Goal: Information Seeking & Learning: Learn about a topic

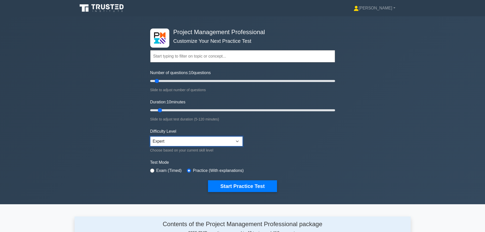
click at [174, 143] on select "Beginner Intermediate Expert" at bounding box center [196, 141] width 92 height 10
select select "beginner"
click at [150, 136] on select "Beginner Intermediate Expert" at bounding box center [196, 141] width 92 height 10
click at [225, 183] on button "Start Practice Test" at bounding box center [242, 186] width 69 height 12
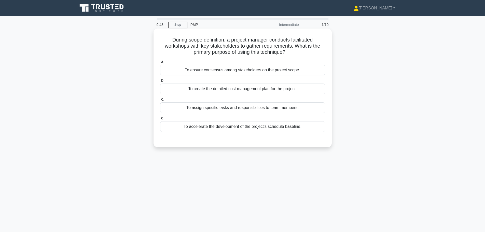
click at [283, 68] on div "To ensure consensus among stakeholders on the project scope." at bounding box center [242, 70] width 165 height 11
click at [160, 63] on input "a. To ensure consensus among stakeholders on the project scope." at bounding box center [160, 61] width 0 height 3
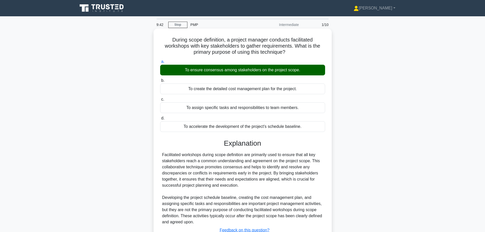
scroll to position [43, 0]
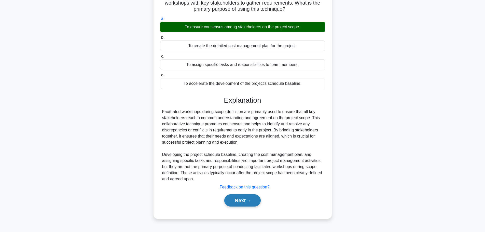
click at [238, 202] on button "Next" at bounding box center [242, 200] width 36 height 12
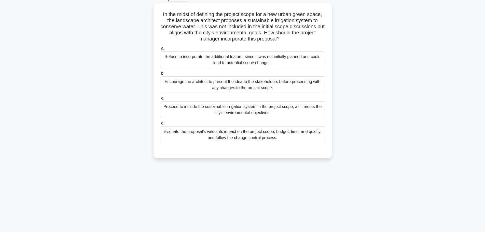
scroll to position [18, 0]
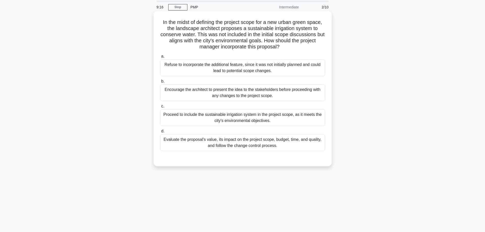
click at [235, 145] on div "Evaluate the proposal's value, its impact on the project scope, budget, time, a…" at bounding box center [242, 142] width 165 height 17
click at [160, 133] on input "d. Evaluate the proposal's value, its impact on the project scope, budget, time…" at bounding box center [160, 130] width 0 height 3
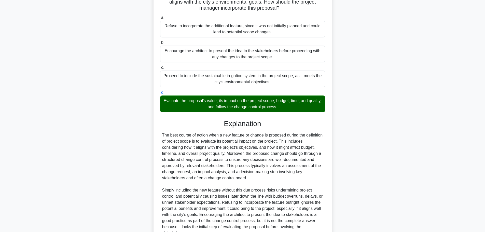
scroll to position [94, 0]
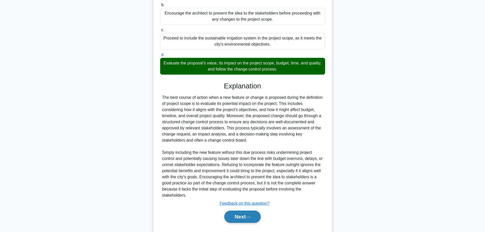
click at [239, 216] on button "Next" at bounding box center [242, 216] width 36 height 12
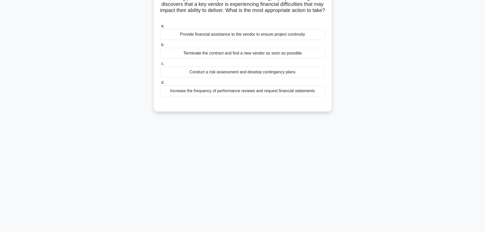
scroll to position [18, 0]
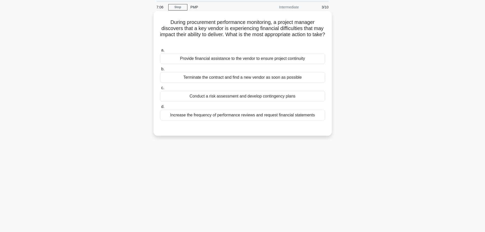
click at [294, 32] on h5 "During procurement performance monitoring, a project manager discovers that a k…" at bounding box center [242, 31] width 166 height 25
drag, startPoint x: 168, startPoint y: 23, endPoint x: 276, endPoint y: 23, distance: 108.1
click at [276, 23] on h5 "During procurement performance monitoring, a project manager discovers that a k…" at bounding box center [242, 31] width 166 height 25
click at [287, 23] on h5 "During procurement performance monitoring, a project manager discovers that a k…" at bounding box center [242, 31] width 166 height 25
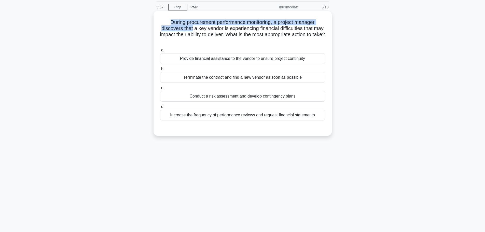
drag, startPoint x: 169, startPoint y: 21, endPoint x: 197, endPoint y: 27, distance: 28.6
click at [197, 27] on h5 "During procurement performance monitoring, a project manager discovers that a k…" at bounding box center [242, 31] width 166 height 25
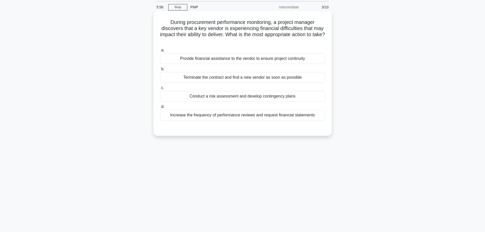
click at [198, 32] on h5 "During procurement performance monitoring, a project manager discovers that a k…" at bounding box center [242, 31] width 166 height 25
click at [258, 97] on div "Conduct a risk assessment and develop contingency plans" at bounding box center [242, 96] width 165 height 11
click at [160, 90] on input "c. Conduct a risk assessment and develop contingency plans" at bounding box center [160, 87] width 0 height 3
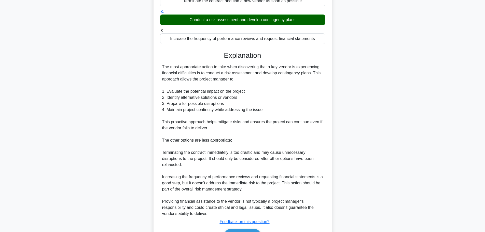
scroll to position [119, 0]
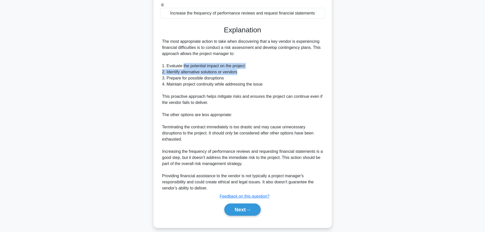
drag, startPoint x: 182, startPoint y: 66, endPoint x: 241, endPoint y: 71, distance: 59.2
click at [241, 71] on div "The most appropriate action to take when discovering that a key vendor is exper…" at bounding box center [242, 114] width 161 height 153
click at [240, 77] on div "The most appropriate action to take when discovering that a key vendor is exper…" at bounding box center [242, 114] width 161 height 153
drag, startPoint x: 159, startPoint y: 65, endPoint x: 193, endPoint y: 84, distance: 38.8
click at [193, 84] on div "a. Provide financial assistance to the vendor to ensure project continuity b. T…" at bounding box center [242, 82] width 166 height 277
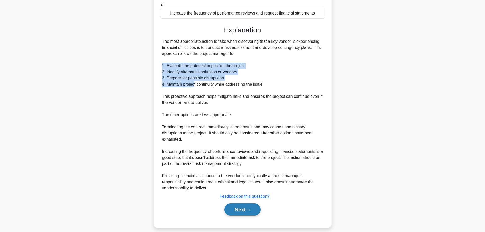
click at [244, 210] on button "Next" at bounding box center [242, 209] width 36 height 12
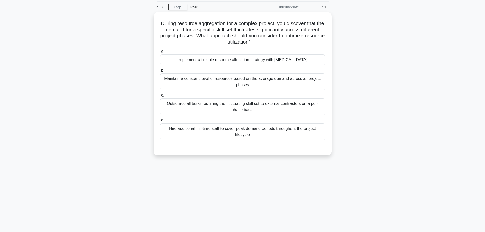
scroll to position [0, 0]
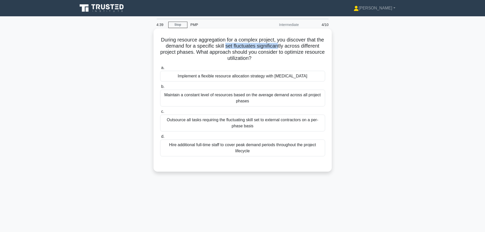
drag, startPoint x: 239, startPoint y: 47, endPoint x: 295, endPoint y: 47, distance: 55.2
click at [295, 47] on h5 "During resource aggregation for a complex project, you discover that the demand…" at bounding box center [242, 49] width 166 height 25
click at [295, 75] on div "Implement a flexible resource allocation strategy with cross-training" at bounding box center [242, 76] width 165 height 11
click at [160, 69] on input "a. Implement a flexible resource allocation strategy with cross-training" at bounding box center [160, 67] width 0 height 3
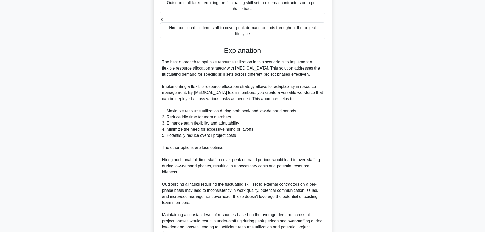
scroll to position [127, 0]
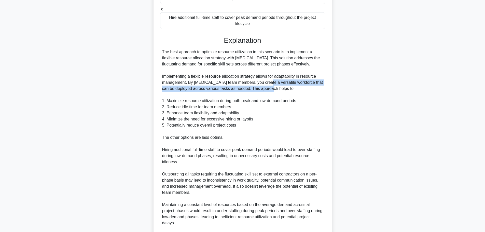
drag, startPoint x: 262, startPoint y: 84, endPoint x: 262, endPoint y: 92, distance: 7.1
click at [262, 92] on div "The best approach to optimize resource utilization in this scenario is to imple…" at bounding box center [242, 149] width 161 height 201
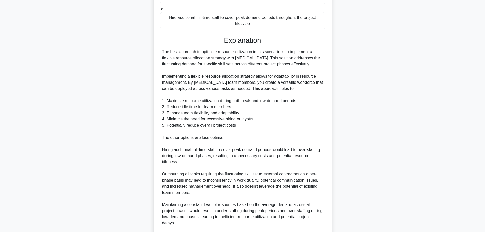
click at [260, 106] on div "The best approach to optimize resource utilization in this scenario is to imple…" at bounding box center [242, 149] width 161 height 201
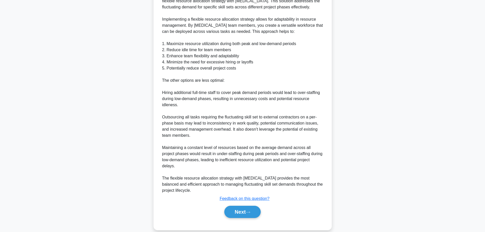
scroll to position [186, 0]
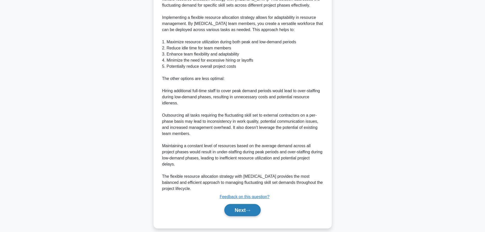
click at [234, 204] on button "Next" at bounding box center [242, 210] width 36 height 12
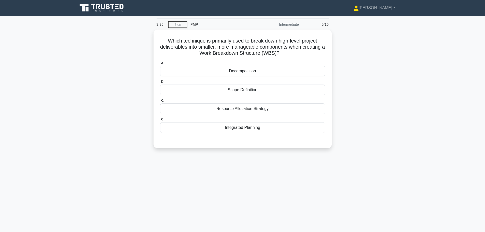
scroll to position [0, 0]
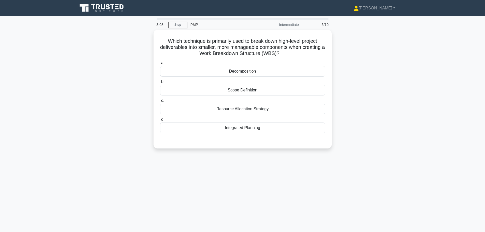
click at [113, 119] on div "Which technique is primarily used to break down high-level project deliverables…" at bounding box center [243, 92] width 336 height 125
click at [250, 71] on div "Decomposition" at bounding box center [242, 70] width 165 height 11
click at [160, 63] on input "a. Decomposition" at bounding box center [160, 61] width 0 height 3
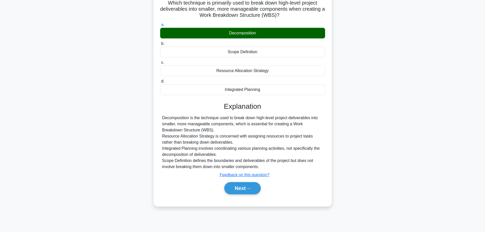
scroll to position [43, 0]
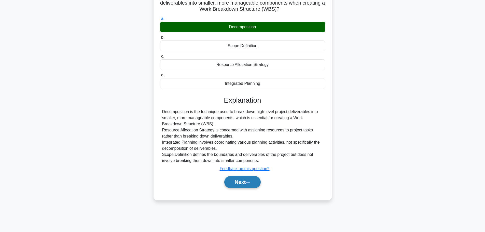
click at [242, 179] on button "Next" at bounding box center [242, 182] width 36 height 12
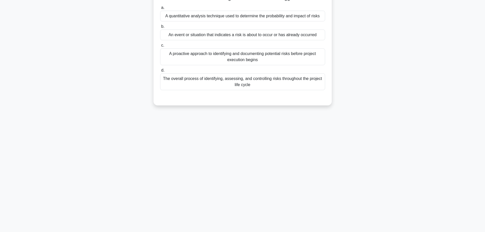
scroll to position [0, 0]
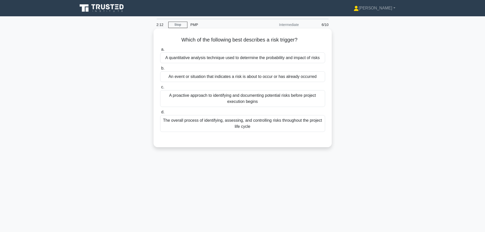
click at [247, 79] on div "An event or situation that indicates a risk is about to occur or has already oc…" at bounding box center [242, 76] width 165 height 11
click at [160, 70] on input "b. An event or situation that indicates a risk is about to occur or has already…" at bounding box center [160, 68] width 0 height 3
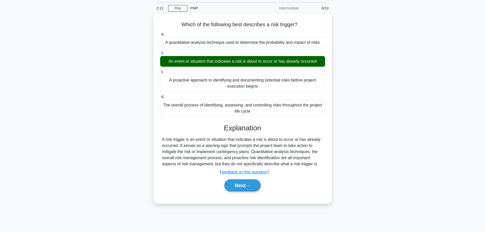
scroll to position [25, 0]
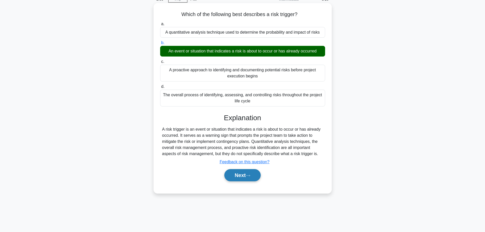
click at [249, 178] on button "Next" at bounding box center [242, 175] width 36 height 12
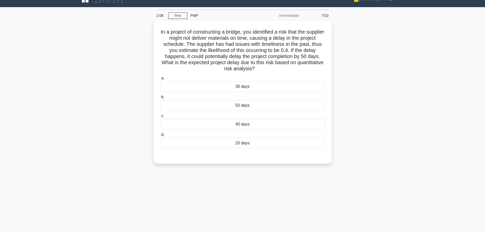
scroll to position [0, 0]
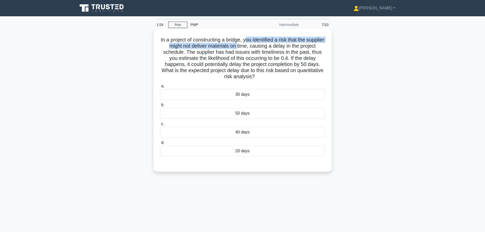
drag, startPoint x: 255, startPoint y: 40, endPoint x: 257, endPoint y: 47, distance: 6.9
click at [257, 47] on h5 "In a project of constructing a bridge, you identified a risk that the supplier …" at bounding box center [242, 58] width 166 height 43
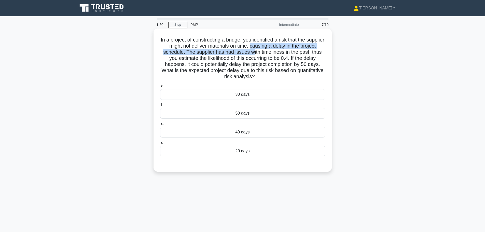
drag, startPoint x: 270, startPoint y: 45, endPoint x: 274, endPoint y: 53, distance: 8.3
click at [274, 53] on h5 "In a project of constructing a bridge, you identified a risk that the supplier …" at bounding box center [242, 58] width 166 height 43
click at [233, 55] on h5 "In a project of constructing a bridge, you identified a risk that the supplier …" at bounding box center [242, 58] width 166 height 43
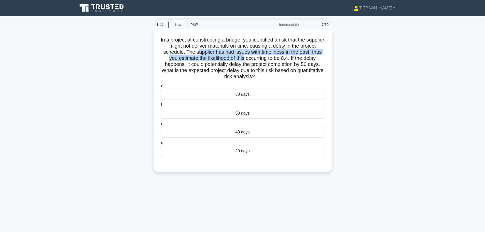
drag, startPoint x: 217, startPoint y: 53, endPoint x: 263, endPoint y: 56, distance: 45.6
click at [263, 56] on h5 "In a project of constructing a bridge, you identified a risk that the supplier …" at bounding box center [242, 58] width 166 height 43
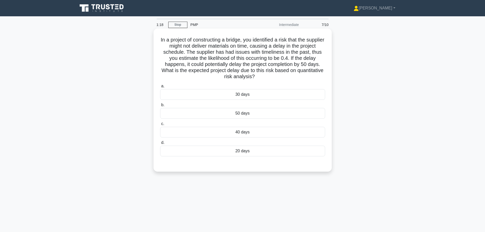
click at [257, 150] on div "20 days" at bounding box center [242, 150] width 165 height 11
click at [160, 144] on input "d. 20 days" at bounding box center [160, 142] width 0 height 3
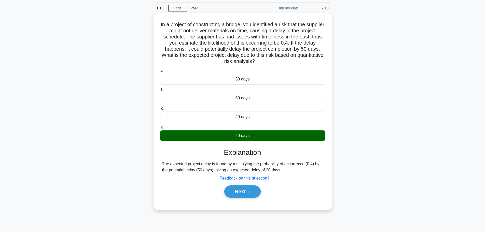
scroll to position [25, 0]
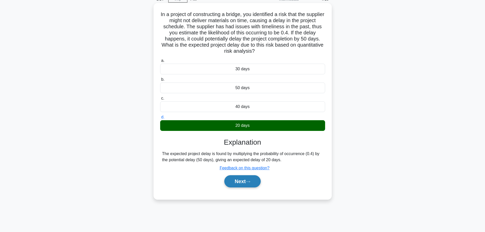
click at [247, 183] on button "Next" at bounding box center [242, 181] width 36 height 12
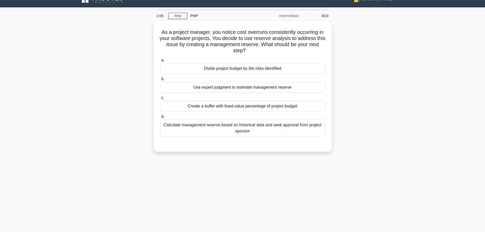
scroll to position [0, 0]
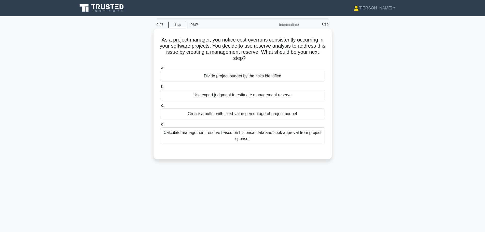
click at [260, 117] on div "Create a buffer with fixed-value percentage of project budget" at bounding box center [242, 113] width 165 height 11
click at [160, 107] on input "c. Create a buffer with fixed-value percentage of project budget" at bounding box center [160, 105] width 0 height 3
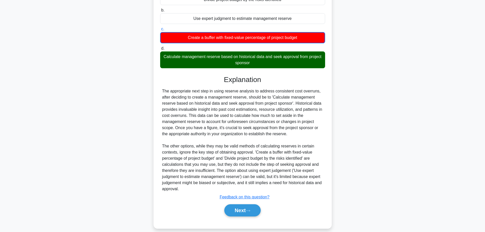
scroll to position [83, 0]
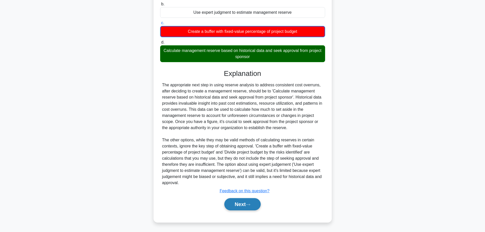
click at [250, 206] on icon at bounding box center [247, 204] width 5 height 3
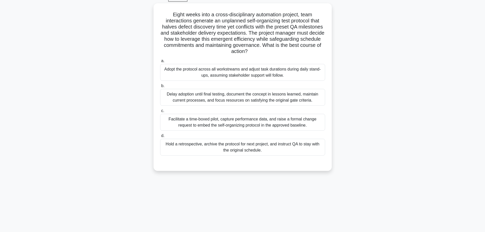
scroll to position [18, 0]
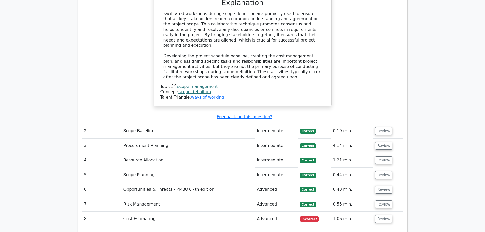
scroll to position [536, 0]
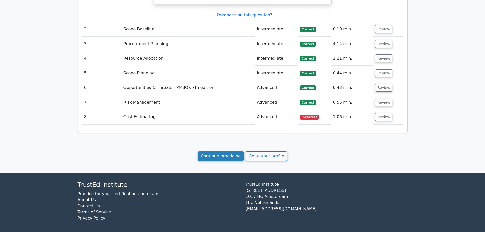
click at [224, 155] on link "Continue practicing" at bounding box center [220, 156] width 47 height 10
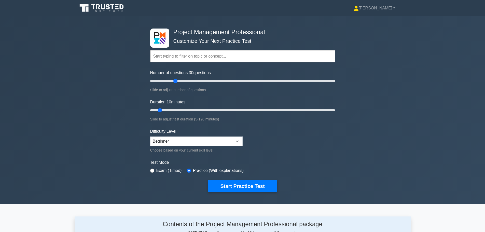
drag, startPoint x: 156, startPoint y: 80, endPoint x: 174, endPoint y: 81, distance: 18.1
type input "30"
click at [174, 81] on input "Number of questions: 30 questions" at bounding box center [242, 81] width 185 height 6
click at [380, 8] on link "[PERSON_NAME]" at bounding box center [374, 8] width 66 height 10
click at [375, 18] on link "Profile" at bounding box center [361, 20] width 40 height 8
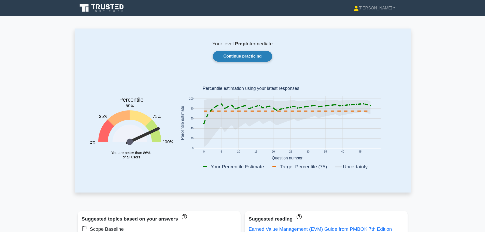
click at [260, 60] on link "Continue practicing" at bounding box center [242, 56] width 59 height 11
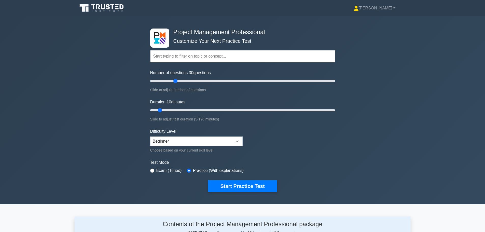
drag, startPoint x: 157, startPoint y: 81, endPoint x: 174, endPoint y: 81, distance: 17.0
type input "30"
click at [174, 81] on input "Number of questions: 30 questions" at bounding box center [242, 81] width 185 height 6
drag, startPoint x: 160, startPoint y: 110, endPoint x: 206, endPoint y: 110, distance: 45.0
click at [206, 110] on input "Duration: 40 minutes" at bounding box center [242, 110] width 185 height 6
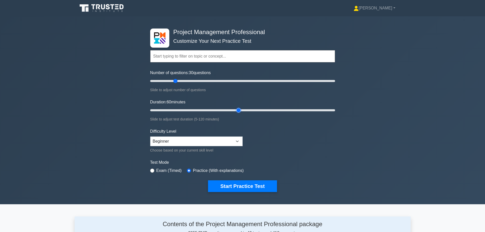
drag, startPoint x: 208, startPoint y: 111, endPoint x: 235, endPoint y: 111, distance: 26.5
type input "60"
click at [235, 111] on input "Duration: 60 minutes" at bounding box center [242, 110] width 185 height 6
click at [216, 58] on input "text" at bounding box center [242, 56] width 185 height 12
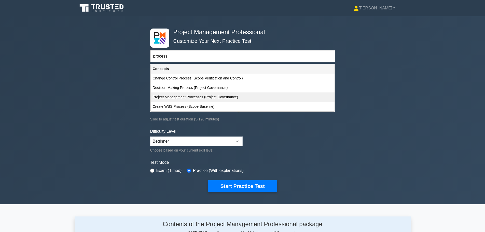
click at [178, 100] on div "Project Management Processes (Project Governance)" at bounding box center [243, 96] width 184 height 9
type input "Project Management Processes (Project Governance)"
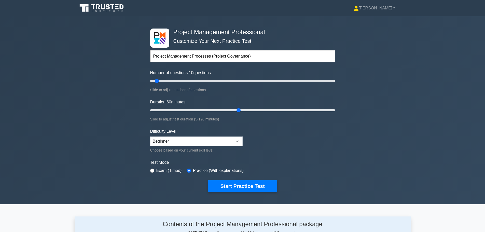
drag, startPoint x: 175, startPoint y: 81, endPoint x: 155, endPoint y: 81, distance: 20.1
type input "10"
click at [155, 81] on input "Number of questions: 10 questions" at bounding box center [242, 81] width 185 height 6
click at [201, 56] on input "text" at bounding box center [242, 56] width 185 height 12
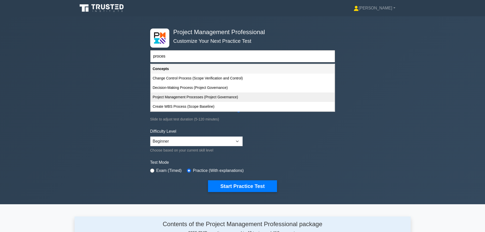
click at [197, 97] on div "Project Management Processes (Project Governance)" at bounding box center [243, 96] width 184 height 9
type input "Project Management Processes (Project Governance)"
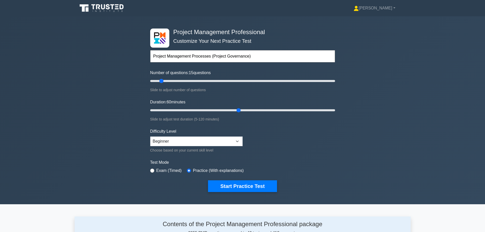
drag, startPoint x: 155, startPoint y: 81, endPoint x: 160, endPoint y: 81, distance: 5.1
type input "15"
click at [160, 81] on input "Number of questions: 15 questions" at bounding box center [242, 81] width 185 height 6
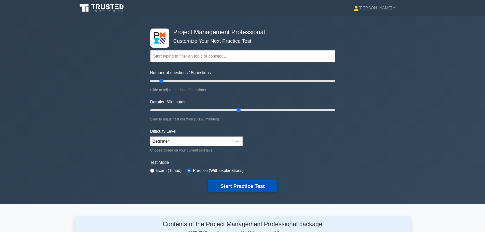
click at [255, 186] on button "Start Practice Test" at bounding box center [242, 186] width 69 height 12
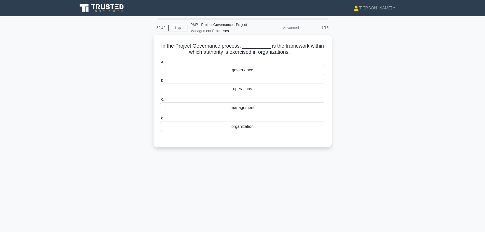
click at [241, 69] on div "governance" at bounding box center [242, 70] width 165 height 11
click at [160, 63] on input "a. governance" at bounding box center [160, 61] width 0 height 3
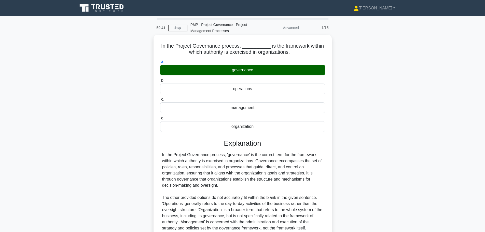
scroll to position [46, 0]
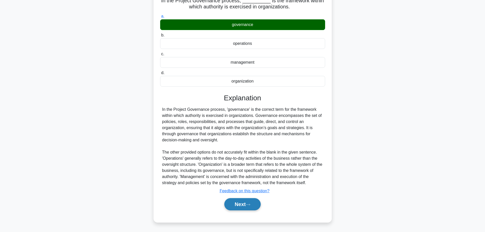
click at [244, 204] on button "Next" at bounding box center [242, 204] width 36 height 12
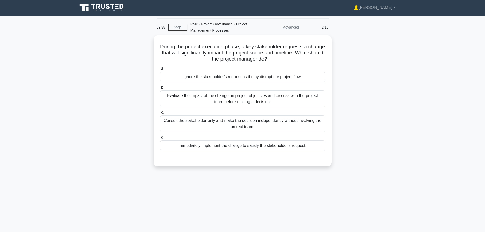
scroll to position [0, 0]
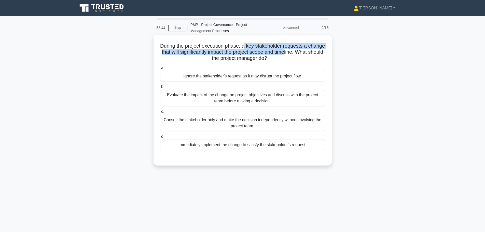
drag, startPoint x: 254, startPoint y: 46, endPoint x: 310, endPoint y: 51, distance: 56.7
click at [310, 51] on h5 "During the project execution phase, a key stakeholder requests a change that wi…" at bounding box center [242, 52] width 166 height 19
click at [239, 54] on h5 "During the project execution phase, a key stakeholder requests a change that wi…" at bounding box center [242, 52] width 166 height 19
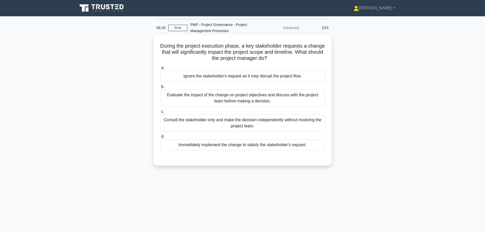
click at [289, 99] on div "Evaluate the impact of the change on project objectives and discuss with the pr…" at bounding box center [242, 98] width 165 height 17
click at [160, 88] on input "b. Evaluate the impact of the change on project objectives and discuss with the…" at bounding box center [160, 86] width 0 height 3
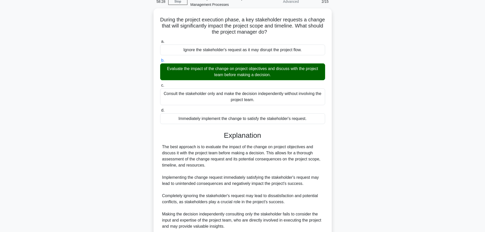
scroll to position [70, 0]
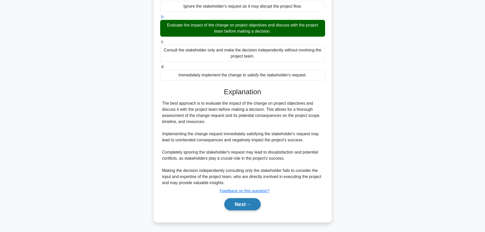
click at [247, 201] on button "Next" at bounding box center [242, 204] width 36 height 12
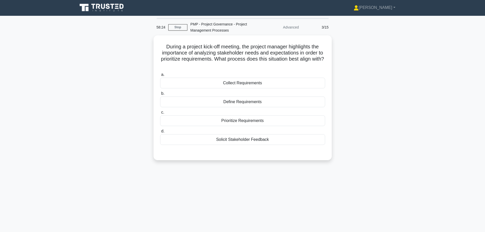
scroll to position [0, 0]
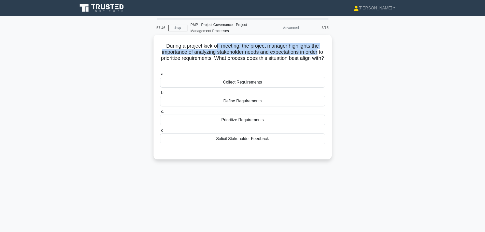
drag, startPoint x: 216, startPoint y: 45, endPoint x: 322, endPoint y: 52, distance: 106.8
click at [322, 52] on h5 "During a project kick-off meeting, the project manager highlights the importanc…" at bounding box center [242, 55] width 166 height 25
click at [280, 51] on h5 "During a project kick-off meeting, the project manager highlights the importanc…" at bounding box center [242, 55] width 166 height 25
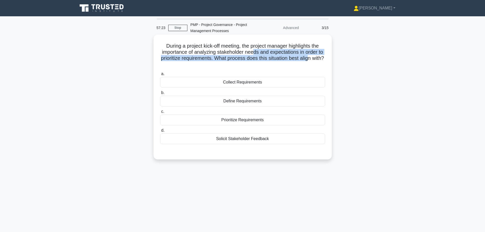
drag, startPoint x: 256, startPoint y: 53, endPoint x: 319, endPoint y: 59, distance: 63.1
click at [319, 59] on h5 "During a project kick-off meeting, the project manager highlights the importanc…" at bounding box center [242, 55] width 166 height 25
click at [274, 60] on h5 "During a project kick-off meeting, the project manager highlights the importanc…" at bounding box center [242, 55] width 166 height 25
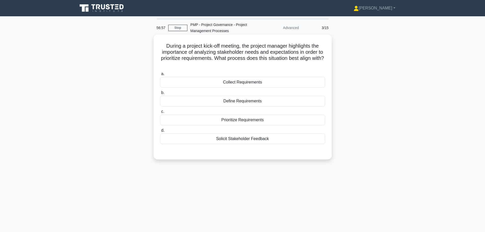
click at [256, 123] on div "Prioritize Requirements" at bounding box center [242, 119] width 165 height 11
click at [160, 113] on input "c. Prioritize Requirements" at bounding box center [160, 111] width 0 height 3
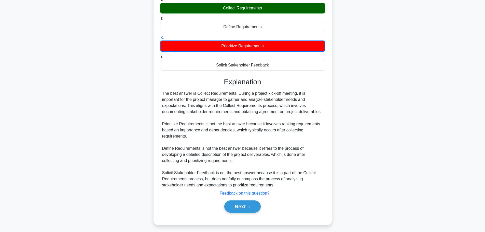
scroll to position [77, 0]
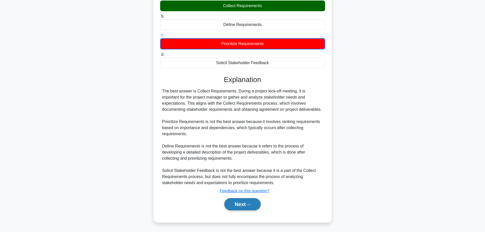
click at [254, 208] on button "Next" at bounding box center [242, 204] width 36 height 12
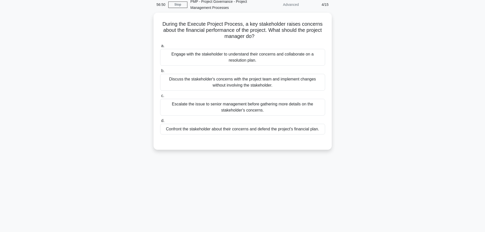
scroll to position [0, 0]
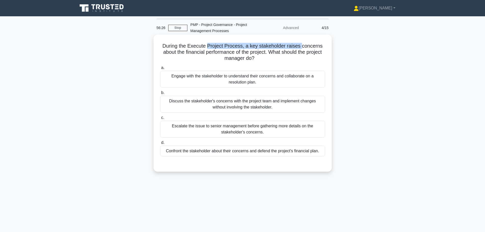
drag, startPoint x: 209, startPoint y: 47, endPoint x: 302, endPoint y: 47, distance: 92.3
click at [302, 47] on h5 "During the Execute Project Process, a key stakeholder raises concerns about the…" at bounding box center [242, 52] width 166 height 19
click at [302, 52] on h5 "During the Execute Project Process, a key stakeholder raises concerns about the…" at bounding box center [242, 52] width 166 height 19
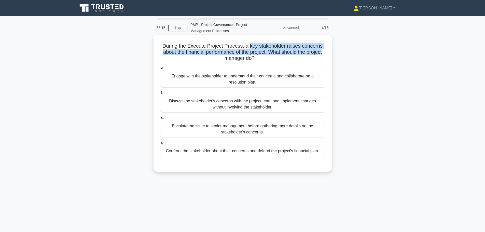
drag, startPoint x: 250, startPoint y: 46, endPoint x: 327, endPoint y: 49, distance: 77.4
click at [327, 49] on div "During the Execute Project Process, a key stakeholder raises concerns about the…" at bounding box center [242, 103] width 174 height 133
click at [316, 52] on h5 "During the Execute Project Process, a key stakeholder raises concerns about the…" at bounding box center [242, 52] width 166 height 19
drag, startPoint x: 253, startPoint y: 45, endPoint x: 326, endPoint y: 45, distance: 73.0
click at [326, 45] on div "During the Execute Project Process, a key stakeholder raises concerns about the…" at bounding box center [242, 103] width 174 height 133
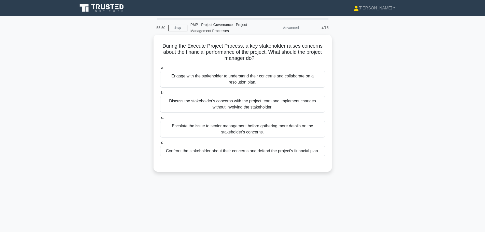
click at [239, 84] on div "Engage with the stakeholder to understand their concerns and collaborate on a r…" at bounding box center [242, 79] width 165 height 17
click at [160, 69] on input "a. Engage with the stakeholder to understand their concerns and collaborate on …" at bounding box center [160, 67] width 0 height 3
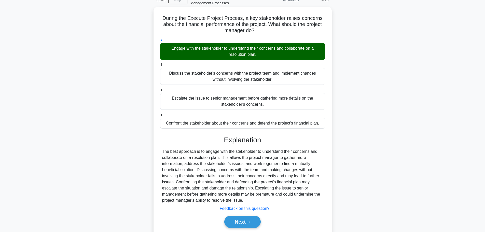
scroll to position [46, 0]
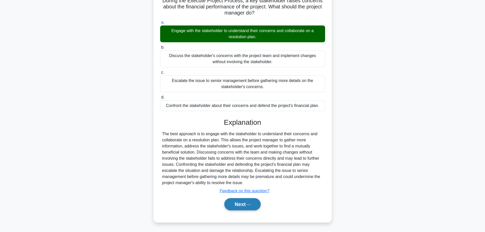
click at [230, 203] on button "Next" at bounding box center [242, 204] width 36 height 12
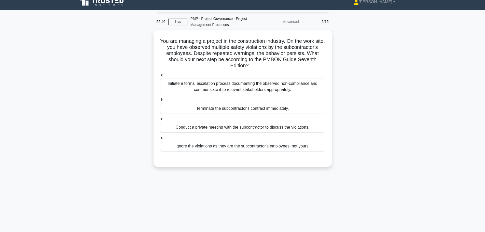
scroll to position [0, 0]
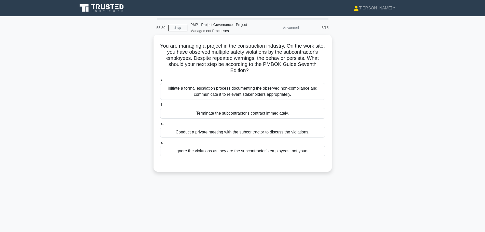
drag, startPoint x: 196, startPoint y: 49, endPoint x: 221, endPoint y: 48, distance: 24.7
click at [197, 48] on h5 "You are managing a project in the construction industry. On the work site, you …" at bounding box center [242, 58] width 166 height 31
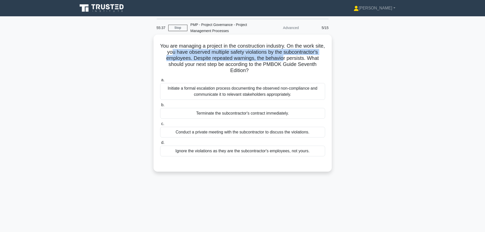
drag, startPoint x: 194, startPoint y: 52, endPoint x: 318, endPoint y: 56, distance: 124.7
click at [318, 56] on h5 "You are managing a project in the construction industry. On the work site, you …" at bounding box center [242, 58] width 166 height 31
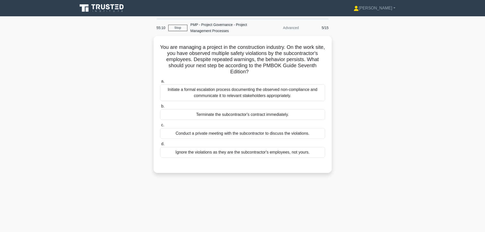
click at [149, 100] on div "You are managing a project in the construction industry. On the work site, you …" at bounding box center [243, 107] width 336 height 143
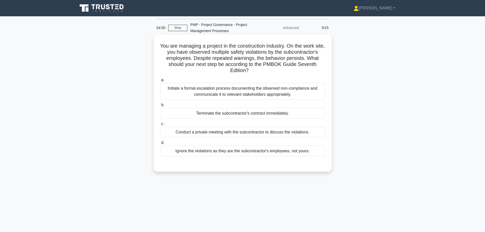
click at [306, 94] on div "Initiate a formal escalation process documenting the observed non-compliance an…" at bounding box center [242, 91] width 165 height 17
click at [160, 82] on input "a. Initiate a formal escalation process documenting the observed non-compliance…" at bounding box center [160, 79] width 0 height 3
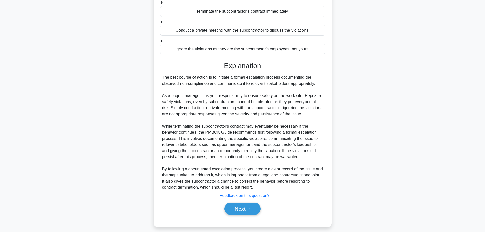
scroll to position [107, 0]
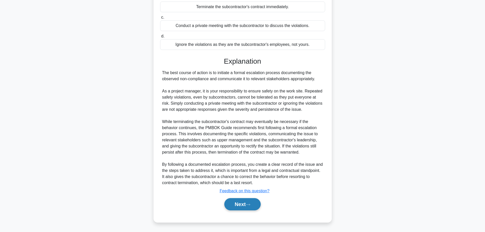
drag, startPoint x: 250, startPoint y: 204, endPoint x: 252, endPoint y: 203, distance: 3.0
click at [250, 204] on icon at bounding box center [247, 204] width 5 height 3
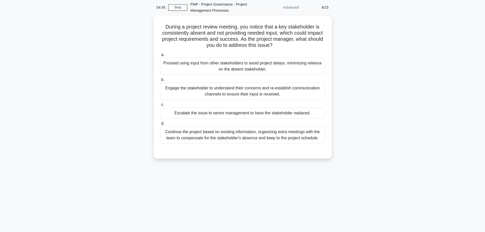
scroll to position [0, 0]
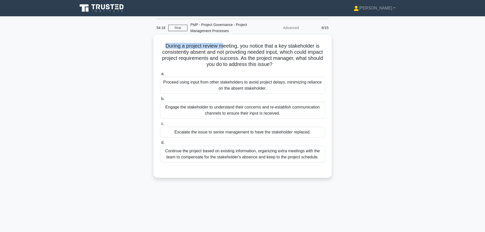
drag, startPoint x: 162, startPoint y: 44, endPoint x: 224, endPoint y: 46, distance: 62.3
click at [224, 46] on h5 "During a project review meeting, you notice that a key stakeholder is consisten…" at bounding box center [242, 55] width 166 height 25
click at [210, 47] on h5 "During a project review meeting, you notice that a key stakeholder is consisten…" at bounding box center [242, 55] width 166 height 25
click at [295, 113] on div "Engage the stakeholder to understand their concerns and re-establish communicat…" at bounding box center [242, 110] width 165 height 17
click at [160, 100] on input "b. Engage the stakeholder to understand their concerns and re-establish communi…" at bounding box center [160, 98] width 0 height 3
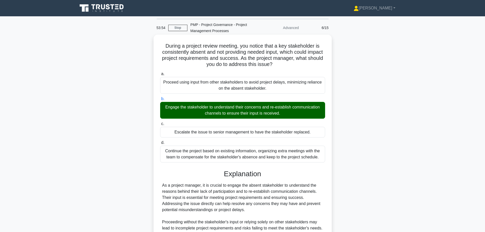
scroll to position [70, 0]
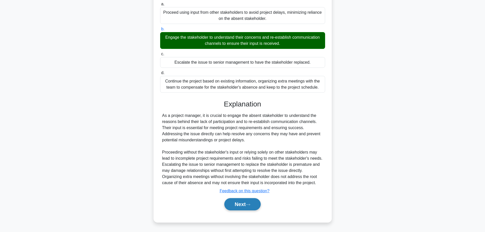
click at [240, 199] on button "Next" at bounding box center [242, 204] width 36 height 12
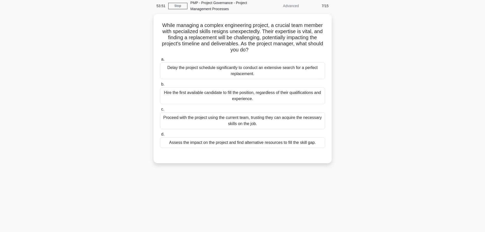
scroll to position [0, 0]
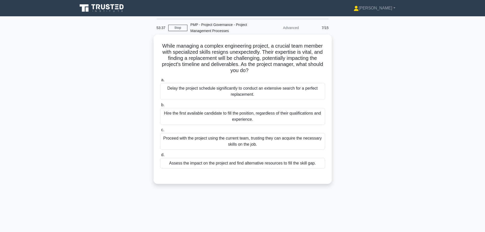
drag, startPoint x: 235, startPoint y: 62, endPoint x: 268, endPoint y: 70, distance: 34.2
click at [268, 70] on h5 "While managing a complex engineering project, a crucial team member with specia…" at bounding box center [242, 58] width 166 height 31
click at [312, 166] on div "Assess the impact on the project and find alternative resources to fill the ski…" at bounding box center [242, 163] width 165 height 11
click at [160, 156] on input "d. Assess the impact on the project and find alternative resources to fill the …" at bounding box center [160, 154] width 0 height 3
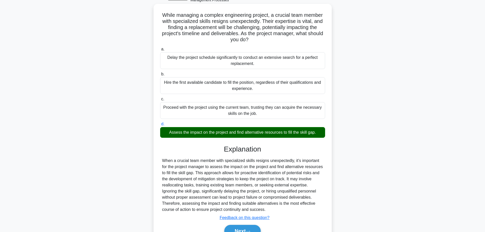
scroll to position [58, 0]
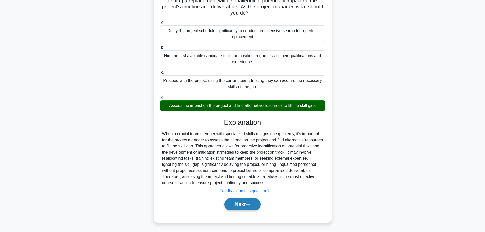
click at [247, 200] on button "Next" at bounding box center [242, 204] width 36 height 12
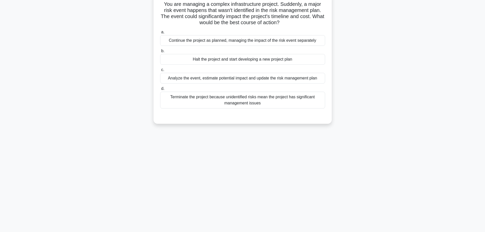
scroll to position [0, 0]
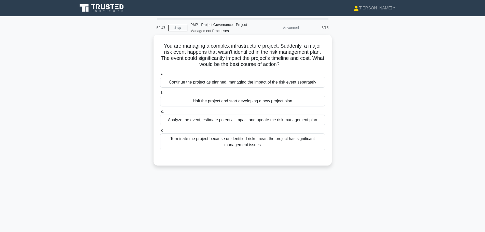
click at [267, 122] on div "Analyze the event, estimate potential impact and update the risk management plan" at bounding box center [242, 119] width 165 height 11
click at [160, 113] on input "c. Analyze the event, estimate potential impact and update the risk management …" at bounding box center [160, 111] width 0 height 3
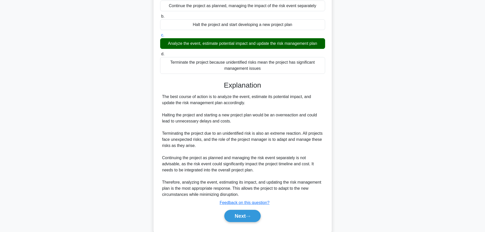
scroll to position [88, 0]
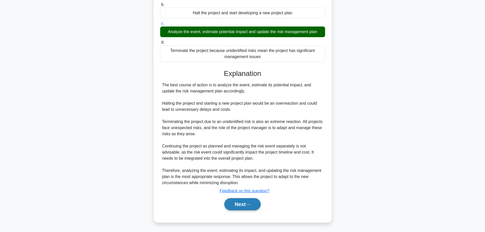
click at [253, 205] on button "Next" at bounding box center [242, 204] width 36 height 12
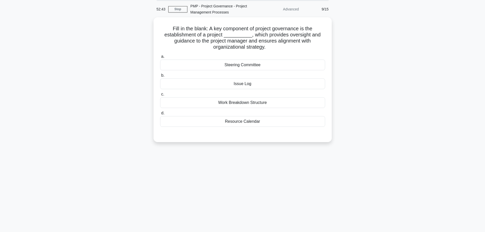
scroll to position [0, 0]
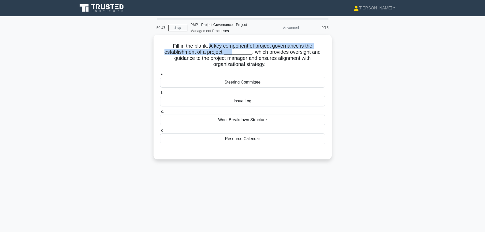
drag, startPoint x: 208, startPoint y: 46, endPoint x: 234, endPoint y: 51, distance: 26.8
click at [234, 51] on h5 "Fill in the blank: A key component of project governance is the establishment o…" at bounding box center [242, 55] width 166 height 25
click at [223, 53] on h5 "Fill in the blank: A key component of project governance is the establishment o…" at bounding box center [242, 55] width 166 height 25
drag, startPoint x: 208, startPoint y: 46, endPoint x: 275, endPoint y: 47, distance: 66.4
click at [275, 47] on h5 "Fill in the blank: A key component of project governance is the establishment o…" at bounding box center [242, 55] width 166 height 25
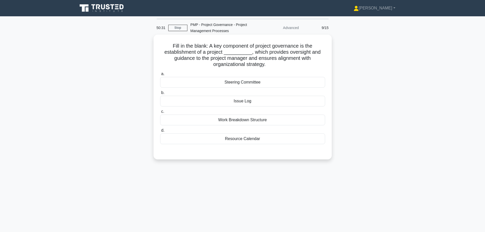
click at [254, 84] on div "Steering Committee" at bounding box center [242, 82] width 165 height 11
click at [160, 76] on input "a. Steering Committee" at bounding box center [160, 73] width 0 height 3
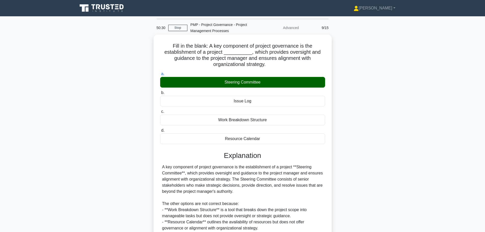
scroll to position [58, 0]
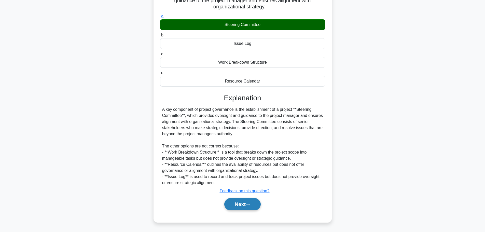
click at [234, 205] on button "Next" at bounding box center [242, 204] width 36 height 12
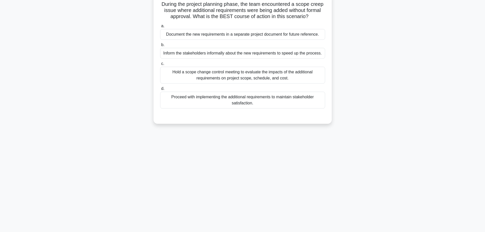
scroll to position [0, 0]
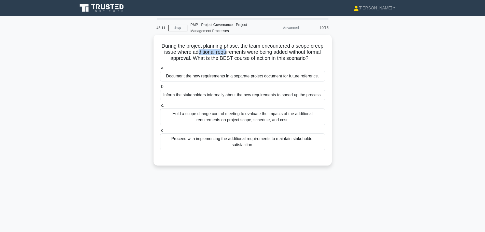
drag, startPoint x: 196, startPoint y: 55, endPoint x: 225, endPoint y: 55, distance: 28.7
click at [225, 55] on h5 "During the project planning phase, the team encountered a scope creep issue whe…" at bounding box center [242, 52] width 166 height 19
click at [218, 61] on h5 "During the project planning phase, the team encountered a scope creep issue whe…" at bounding box center [242, 52] width 166 height 19
click at [320, 119] on div "Hold a scope change control meeting to evaluate the impacts of the additional r…" at bounding box center [242, 116] width 165 height 17
click at [160, 107] on input "c. Hold a scope change control meeting to evaluate the impacts of the additiona…" at bounding box center [160, 105] width 0 height 3
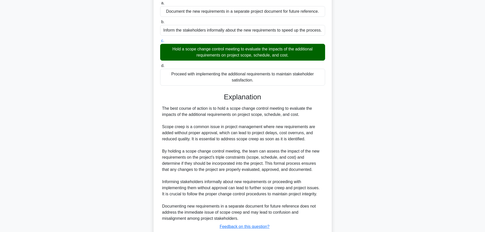
scroll to position [100, 0]
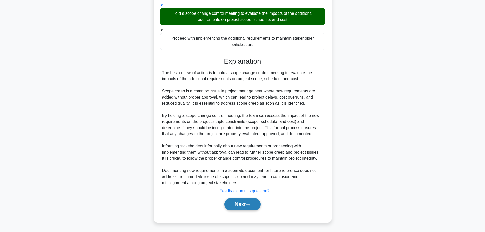
click at [245, 202] on button "Next" at bounding box center [242, 204] width 36 height 12
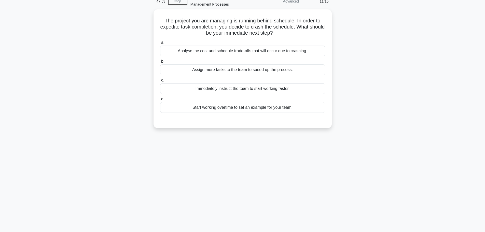
scroll to position [0, 0]
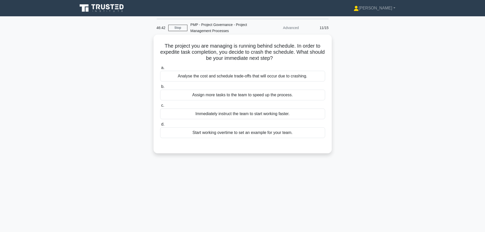
click at [194, 78] on div "Analyse the cost and schedule trade-offs that will occur due to crashing." at bounding box center [242, 76] width 165 height 11
click at [160, 69] on input "a. Analyse the cost and schedule trade-offs that will occur due to crashing." at bounding box center [160, 67] width 0 height 3
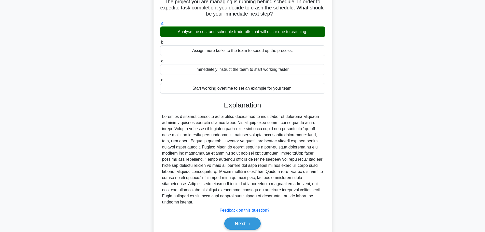
scroll to position [64, 0]
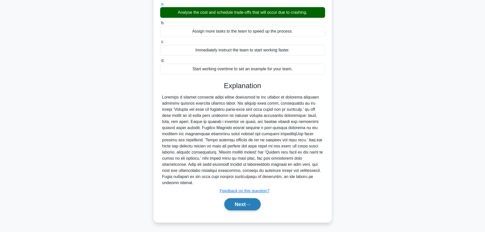
click at [251, 202] on button "Next" at bounding box center [242, 204] width 36 height 12
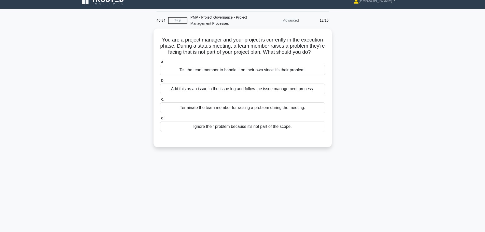
scroll to position [0, 0]
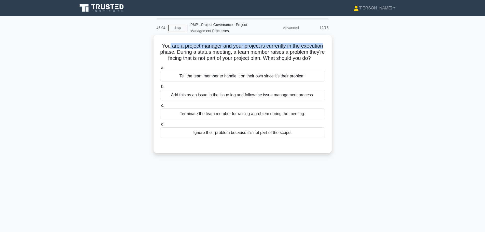
drag, startPoint x: 168, startPoint y: 43, endPoint x: 329, endPoint y: 49, distance: 160.6
click at [329, 49] on div "You are a project manager and your project is currently in the execution phase.…" at bounding box center [242, 94] width 174 height 114
click at [223, 49] on h5 "You are a project manager and your project is currently in the execution phase.…" at bounding box center [242, 52] width 166 height 19
drag, startPoint x: 217, startPoint y: 45, endPoint x: 270, endPoint y: 53, distance: 53.1
click at [270, 53] on h5 "You are a project manager and your project is currently in the execution phase.…" at bounding box center [242, 52] width 166 height 19
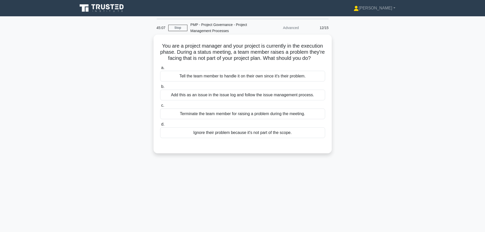
click at [281, 100] on div "Add this as an issue in the issue log and follow the issue management process." at bounding box center [242, 95] width 165 height 11
click at [160, 88] on input "b. Add this as an issue in the issue log and follow the issue management proces…" at bounding box center [160, 86] width 0 height 3
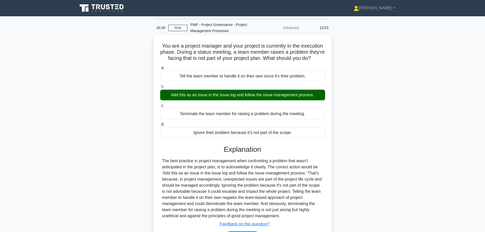
scroll to position [43, 0]
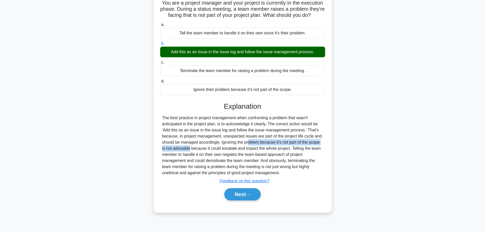
drag, startPoint x: 219, startPoint y: 146, endPoint x: 321, endPoint y: 150, distance: 101.3
click at [321, 150] on div "The best practice in project management when confronting a problem that wasn't …" at bounding box center [242, 145] width 161 height 61
click at [296, 155] on div "The best practice in project management when confronting a problem that wasn't …" at bounding box center [242, 145] width 161 height 61
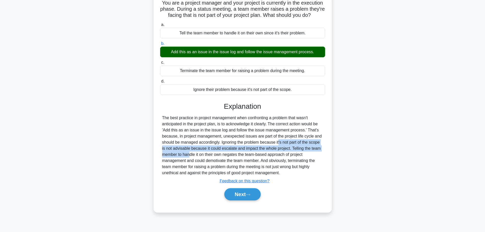
drag, startPoint x: 248, startPoint y: 150, endPoint x: 313, endPoint y: 153, distance: 65.2
click at [313, 153] on div "The best practice in project management when confronting a problem that wasn't …" at bounding box center [242, 145] width 161 height 61
click at [291, 155] on div "The best practice in project management when confronting a problem that wasn't …" at bounding box center [242, 145] width 161 height 61
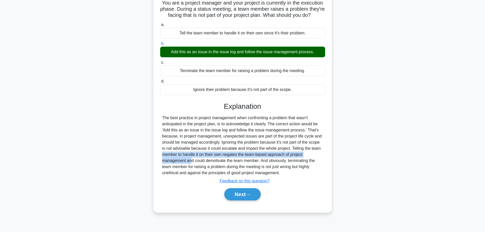
drag, startPoint x: 291, startPoint y: 155, endPoint x: 299, endPoint y: 160, distance: 8.7
click at [299, 160] on div "The best practice in project management when confronting a problem that wasn't …" at bounding box center [242, 145] width 161 height 61
click at [288, 176] on div "The best practice in project management when confronting a problem that wasn't …" at bounding box center [242, 145] width 161 height 61
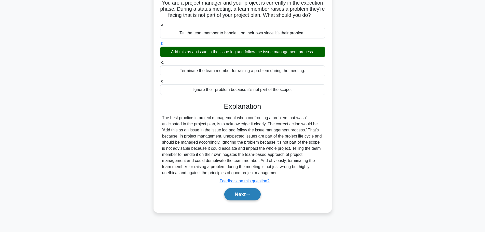
click at [239, 199] on button "Next" at bounding box center [242, 194] width 36 height 12
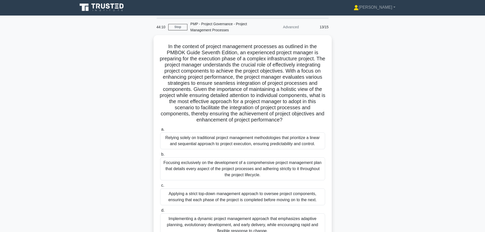
scroll to position [0, 0]
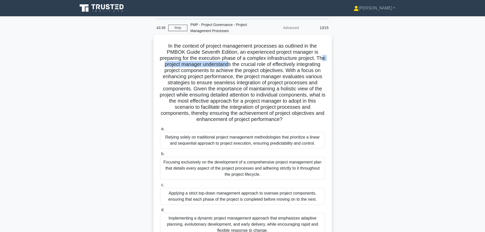
drag, startPoint x: 175, startPoint y: 66, endPoint x: 245, endPoint y: 65, distance: 70.5
click at [245, 65] on h5 "In the context of project management processes as outlined in the PMBOK Guide S…" at bounding box center [242, 83] width 166 height 80
click at [216, 66] on h5 "In the context of project management processes as outlined in the PMBOK Guide S…" at bounding box center [242, 83] width 166 height 80
click at [188, 87] on h5 "In the context of project management processes as outlined in the PMBOK Guide S…" at bounding box center [242, 83] width 166 height 80
drag, startPoint x: 228, startPoint y: 97, endPoint x: 300, endPoint y: 97, distance: 71.7
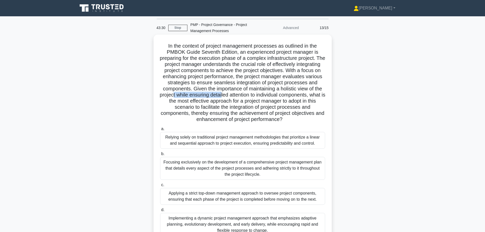
click at [280, 97] on h5 "In the context of project management processes as outlined in the PMBOK Guide S…" at bounding box center [242, 83] width 166 height 80
click at [238, 100] on h5 "In the context of project management processes as outlined in the PMBOK Guide S…" at bounding box center [242, 83] width 166 height 80
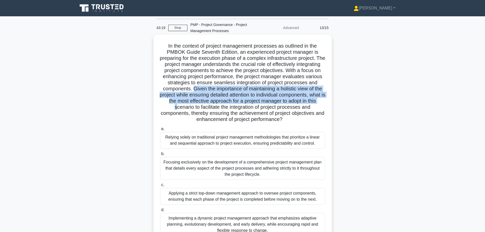
drag, startPoint x: 230, startPoint y: 89, endPoint x: 238, endPoint y: 109, distance: 21.8
click at [238, 109] on h5 "In the context of project management processes as outlined in the PMBOK Guide S…" at bounding box center [242, 83] width 166 height 80
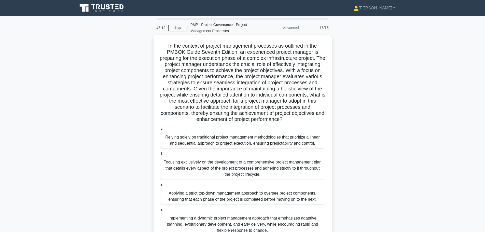
click at [263, 113] on h5 "In the context of project management processes as outlined in the PMBOK Guide S…" at bounding box center [242, 83] width 166 height 80
drag, startPoint x: 230, startPoint y: 90, endPoint x: 314, endPoint y: 118, distance: 88.0
click at [314, 118] on h5 "In the context of project management processes as outlined in the PMBOK Guide S…" at bounding box center [242, 83] width 166 height 80
click at [278, 58] on h5 "In the context of project management processes as outlined in the PMBOK Guide S…" at bounding box center [242, 83] width 166 height 80
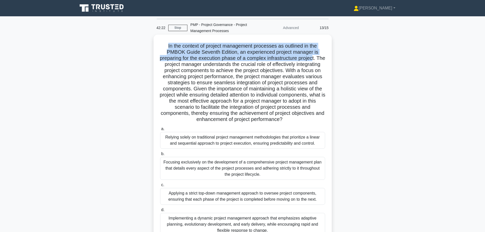
drag, startPoint x: 166, startPoint y: 46, endPoint x: 320, endPoint y: 61, distance: 154.4
click at [320, 61] on h5 "In the context of project management processes as outlined in the PMBOK Guide S…" at bounding box center [242, 83] width 166 height 80
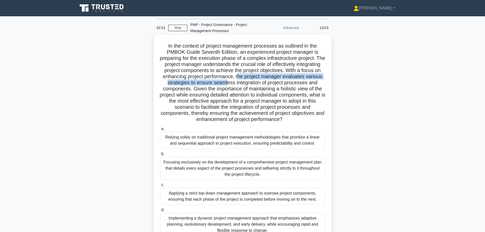
drag, startPoint x: 271, startPoint y: 76, endPoint x: 263, endPoint y: 82, distance: 9.6
click at [263, 82] on h5 "In the context of project management processes as outlined in the PMBOK Guide S…" at bounding box center [242, 83] width 166 height 80
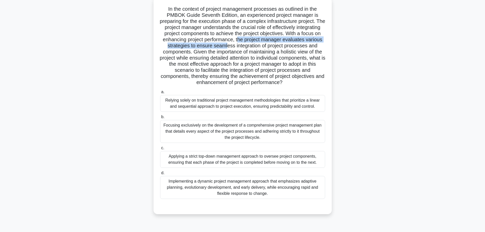
scroll to position [43, 0]
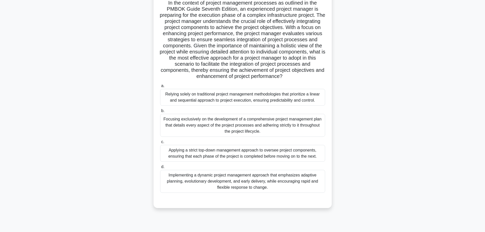
click at [277, 185] on div "Implementing a dynamic project management approach that emphasizes adaptive pla…" at bounding box center [242, 181] width 165 height 23
click at [160, 168] on input "d. Implementing a dynamic project management approach that emphasizes adaptive …" at bounding box center [160, 166] width 0 height 3
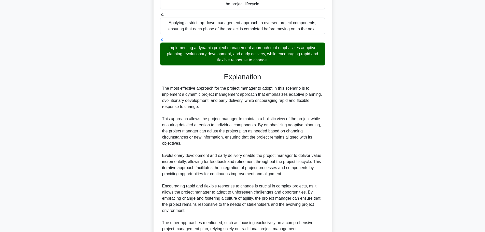
scroll to position [272, 0]
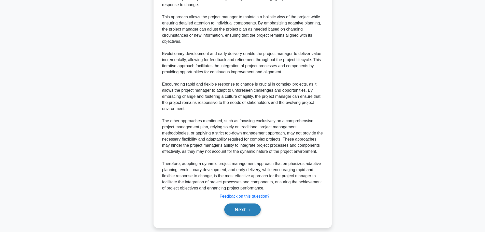
click at [244, 210] on button "Next" at bounding box center [242, 209] width 36 height 12
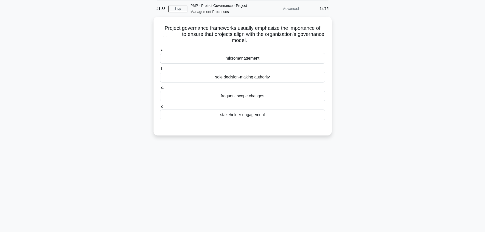
scroll to position [0, 0]
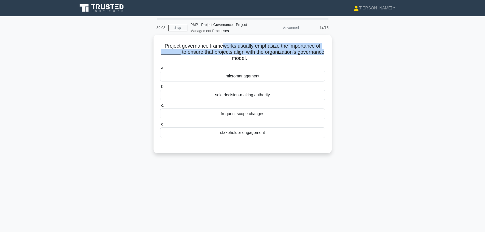
drag, startPoint x: 224, startPoint y: 47, endPoint x: 329, endPoint y: 52, distance: 105.7
click at [329, 52] on div "Project governance frameworks usually emphasize the importance of _______ to en…" at bounding box center [242, 94] width 178 height 119
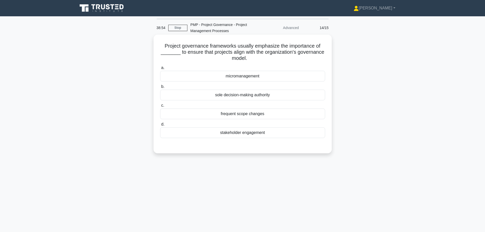
click at [260, 136] on div "stakeholder engagement" at bounding box center [242, 132] width 165 height 11
click at [160, 126] on input "d. stakeholder engagement" at bounding box center [160, 124] width 0 height 3
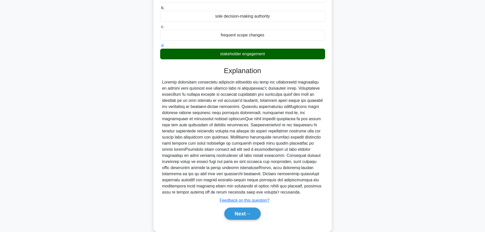
scroll to position [88, 0]
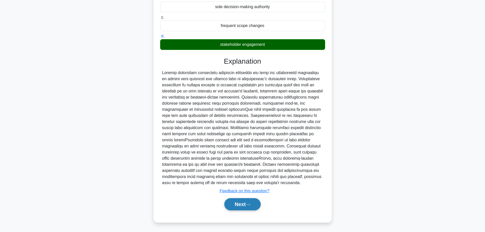
click at [248, 207] on button "Next" at bounding box center [242, 204] width 36 height 12
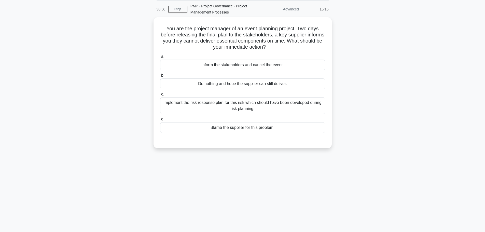
scroll to position [0, 0]
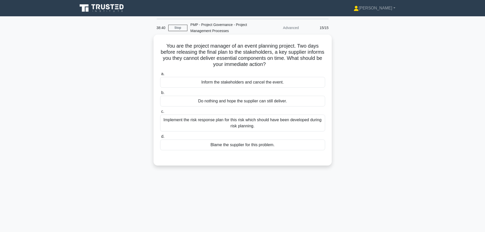
click at [235, 123] on div "Implement the risk response plan for this risk which should have been developed…" at bounding box center [242, 122] width 165 height 17
click at [160, 113] on input "c. Implement the risk response plan for this risk which should have been develo…" at bounding box center [160, 111] width 0 height 3
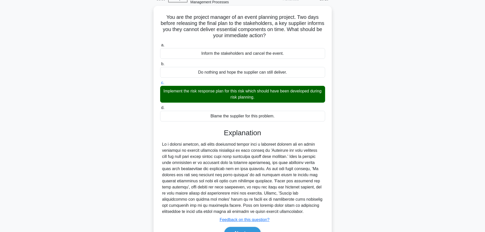
scroll to position [58, 0]
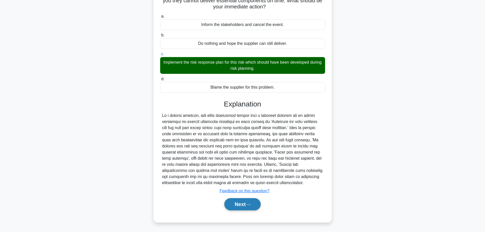
click at [248, 206] on button "Next" at bounding box center [242, 204] width 36 height 12
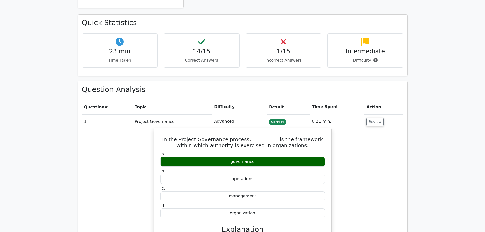
scroll to position [153, 0]
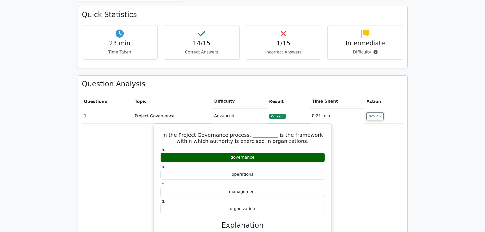
click at [365, 43] on h4 "Intermediate" at bounding box center [364, 43] width 67 height 7
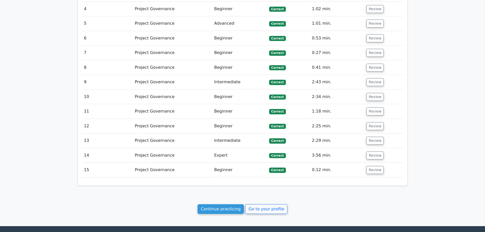
scroll to position [584, 0]
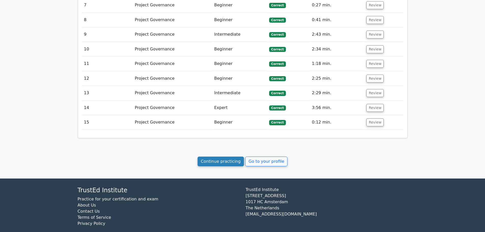
click at [222, 156] on link "Continue practicing" at bounding box center [220, 161] width 47 height 10
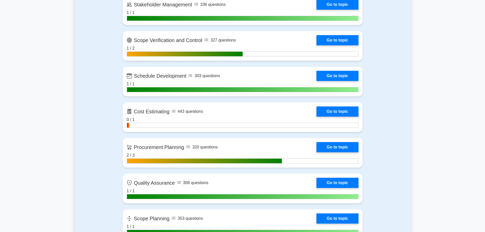
scroll to position [560, 0]
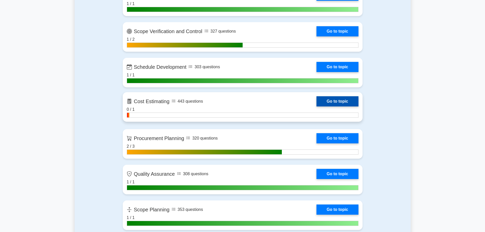
click at [338, 102] on link "Go to topic" at bounding box center [337, 101] width 42 height 10
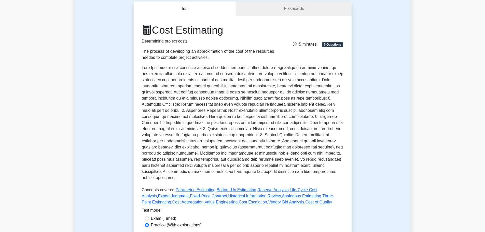
scroll to position [102, 0]
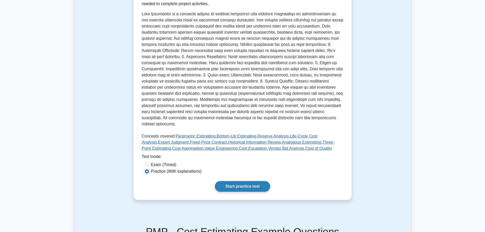
click at [236, 181] on link "Start practice test" at bounding box center [242, 186] width 55 height 11
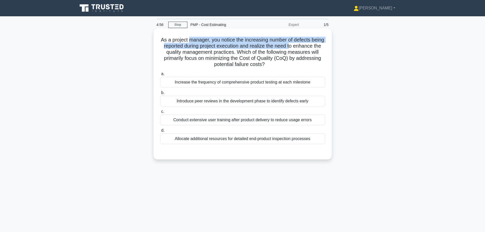
drag, startPoint x: 195, startPoint y: 40, endPoint x: 313, endPoint y: 47, distance: 118.2
click at [313, 47] on h5 "As a project manager, you notice the increasing number of defects being reporte…" at bounding box center [242, 52] width 166 height 31
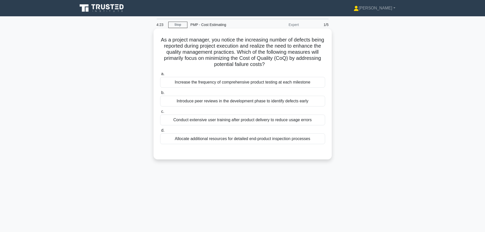
click at [200, 84] on div "Increase the frequency of comprehensive product testing at each milestone" at bounding box center [242, 82] width 165 height 11
click at [160, 76] on input "a. Increase the frequency of comprehensive product testing at each milestone" at bounding box center [160, 73] width 0 height 3
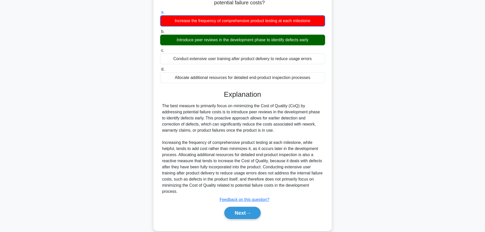
scroll to position [70, 0]
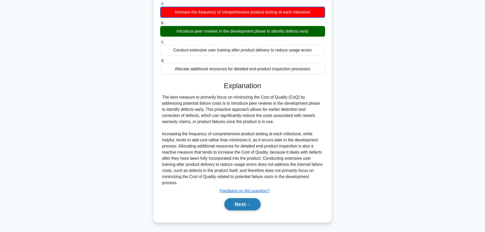
click at [250, 206] on button "Next" at bounding box center [242, 204] width 36 height 12
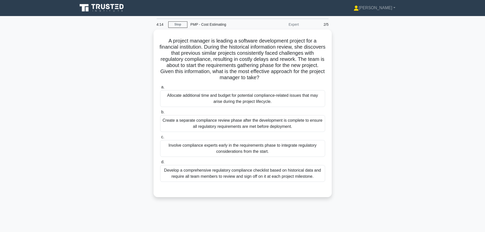
scroll to position [0, 0]
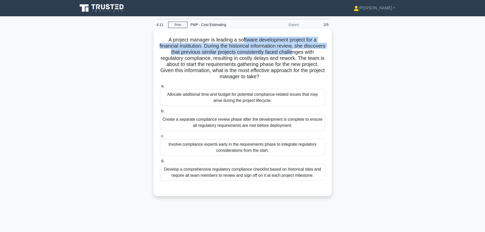
drag, startPoint x: 243, startPoint y: 39, endPoint x: 311, endPoint y: 51, distance: 68.2
click at [311, 51] on h5 "A project manager is leading a software development project for a financial ins…" at bounding box center [242, 58] width 166 height 43
click at [239, 49] on h5 "A project manager is leading a software development project for a financial ins…" at bounding box center [242, 58] width 166 height 43
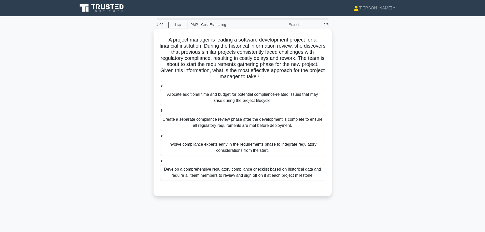
click at [240, 44] on h5 "A project manager is leading a software development project for a financial ins…" at bounding box center [242, 58] width 166 height 43
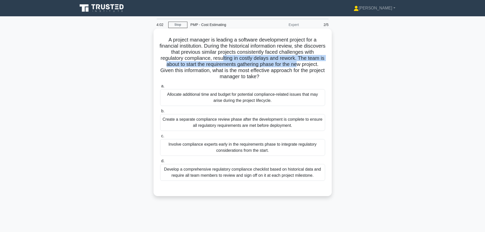
drag, startPoint x: 237, startPoint y: 58, endPoint x: 316, endPoint y: 64, distance: 79.3
click at [316, 64] on h5 "A project manager is leading a software development project for a financial ins…" at bounding box center [242, 58] width 166 height 43
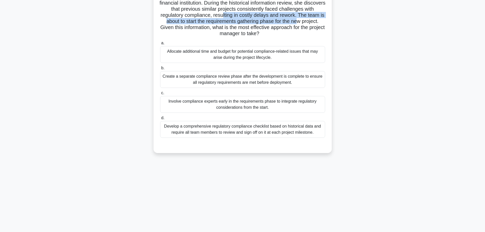
scroll to position [18, 0]
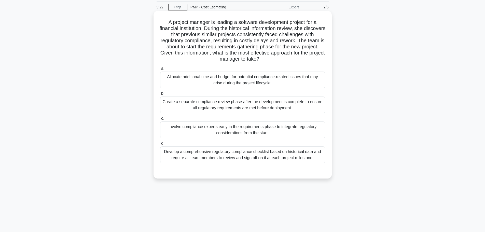
click at [236, 131] on div "Involve compliance experts early in the requirements phase to integrate regulat…" at bounding box center [242, 129] width 165 height 17
click at [160, 120] on input "c. Involve compliance experts early in the requirements phase to integrate regu…" at bounding box center [160, 118] width 0 height 3
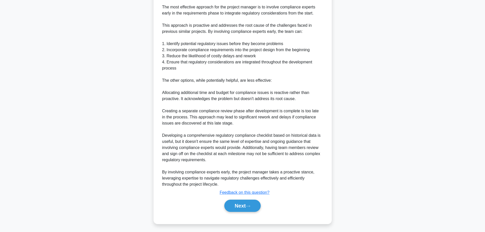
scroll to position [198, 0]
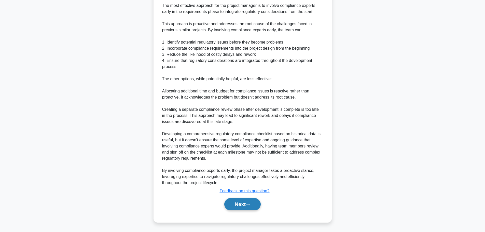
click at [254, 203] on button "Next" at bounding box center [242, 204] width 36 height 12
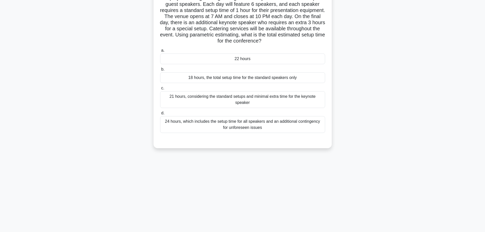
scroll to position [0, 0]
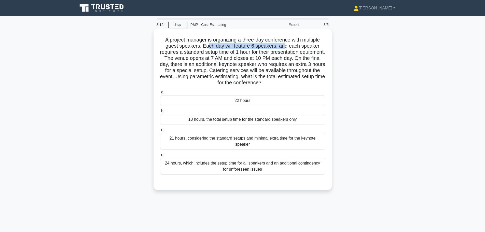
drag, startPoint x: 209, startPoint y: 46, endPoint x: 285, endPoint y: 47, distance: 76.1
click at [285, 47] on h5 "A project manager is organizing a three-day conference with multiple guest spea…" at bounding box center [242, 61] width 166 height 49
drag, startPoint x: 254, startPoint y: 52, endPoint x: 281, endPoint y: 53, distance: 27.5
click at [281, 53] on h5 "A project manager is organizing a three-day conference with multiple guest spea…" at bounding box center [242, 61] width 166 height 49
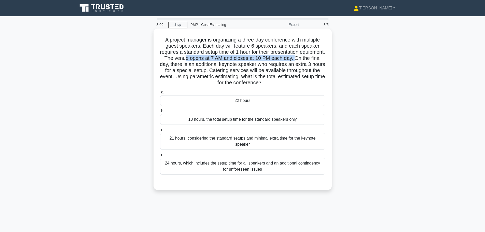
drag, startPoint x: 209, startPoint y: 58, endPoint x: 318, endPoint y: 58, distance: 109.1
click at [318, 58] on h5 "A project manager is organizing a three-day conference with multiple guest spea…" at bounding box center [242, 61] width 166 height 49
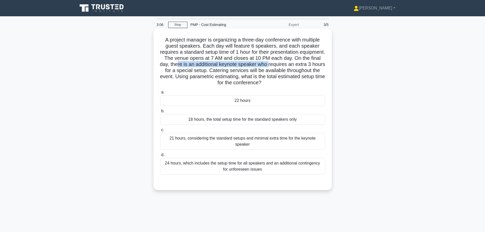
drag, startPoint x: 203, startPoint y: 62, endPoint x: 296, endPoint y: 67, distance: 92.7
click at [296, 67] on h5 "A project manager is organizing a three-day conference with multiple guest spea…" at bounding box center [242, 61] width 166 height 49
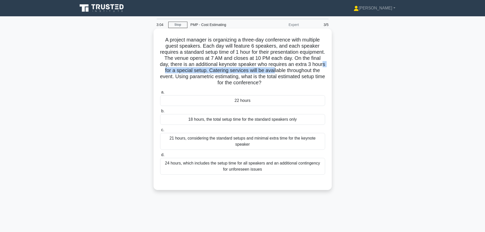
drag, startPoint x: 193, startPoint y: 70, endPoint x: 308, endPoint y: 72, distance: 114.7
click at [308, 72] on h5 "A project manager is organizing a three-day conference with multiple guest spea…" at bounding box center [242, 61] width 166 height 49
drag, startPoint x: 228, startPoint y: 75, endPoint x: 315, endPoint y: 76, distance: 87.0
click at [315, 76] on h5 "A project manager is organizing a three-day conference with multiple guest spea…" at bounding box center [242, 61] width 166 height 49
click at [252, 82] on h5 "A project manager is organizing a three-day conference with multiple guest spea…" at bounding box center [242, 61] width 166 height 49
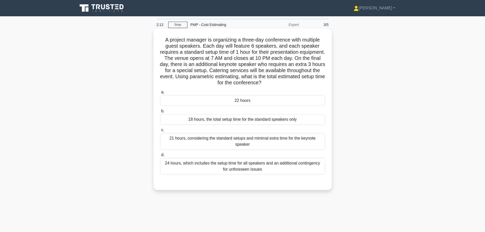
click at [271, 143] on div "21 hours, considering the standard setups and minimal extra time for the keynot…" at bounding box center [242, 141] width 165 height 17
click at [160, 131] on input "c. 21 hours, considering the standard setups and minimal extra time for the key…" at bounding box center [160, 129] width 0 height 3
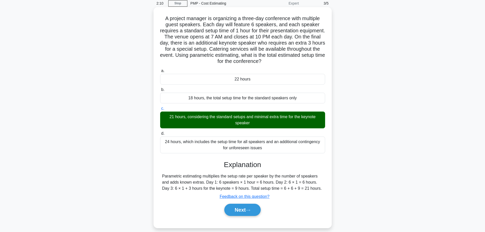
scroll to position [43, 0]
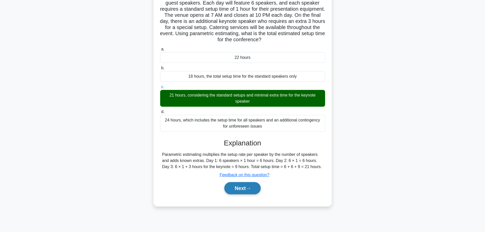
click at [250, 187] on button "Next" at bounding box center [242, 188] width 36 height 12
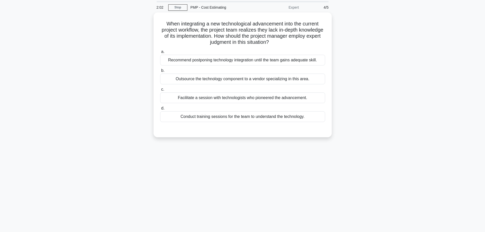
scroll to position [0, 0]
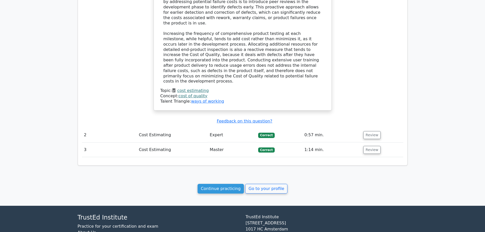
scroll to position [438, 0]
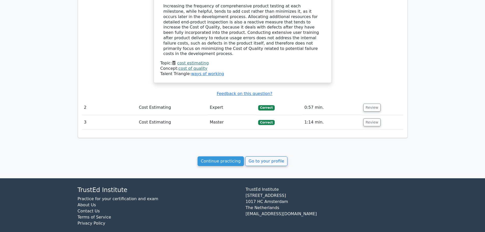
drag, startPoint x: 225, startPoint y: 152, endPoint x: 233, endPoint y: 145, distance: 10.6
click at [225, 156] on link "Continue practicing" at bounding box center [220, 161] width 47 height 10
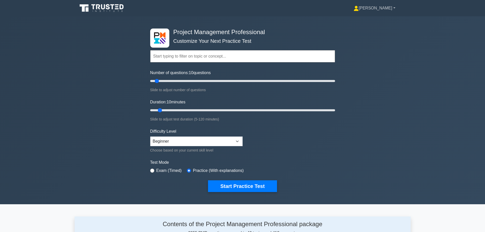
click at [385, 6] on link "[PERSON_NAME]" at bounding box center [374, 8] width 66 height 10
click at [378, 21] on link "Profile" at bounding box center [361, 20] width 40 height 8
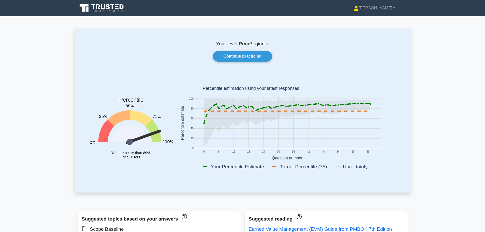
click at [257, 63] on div "Your level: Pmp Beginner Continue practicing Percentile You are better than 89%…" at bounding box center [243, 110] width 336 height 164
click at [258, 53] on link "Continue practicing" at bounding box center [242, 56] width 59 height 11
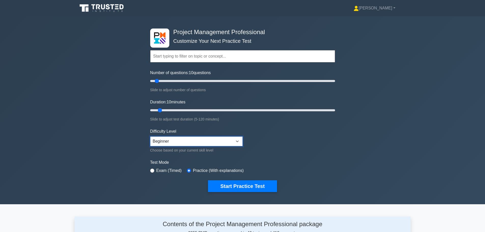
click at [185, 141] on select "Beginner Intermediate Expert" at bounding box center [196, 141] width 92 height 10
select select "expert"
click at [150, 136] on select "Beginner Intermediate Expert" at bounding box center [196, 141] width 92 height 10
drag, startPoint x: 162, startPoint y: 110, endPoint x: 165, endPoint y: 109, distance: 2.8
type input "15"
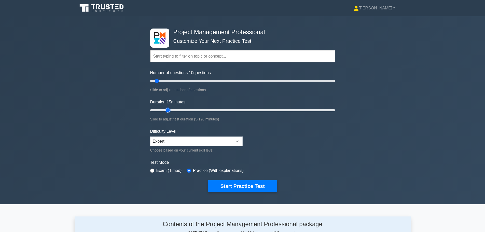
click at [165, 109] on input "Duration: 15 minutes" at bounding box center [242, 110] width 185 height 6
click at [261, 186] on button "Start Practice Test" at bounding box center [242, 186] width 69 height 12
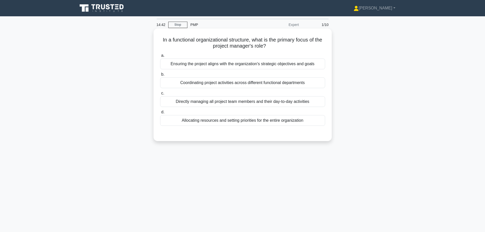
click at [237, 84] on div "Coordinating project activities across different functional departments" at bounding box center [242, 82] width 165 height 11
click at [160, 76] on input "b. Coordinating project activities across different functional departments" at bounding box center [160, 74] width 0 height 3
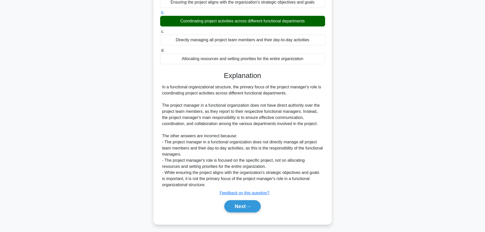
scroll to position [64, 0]
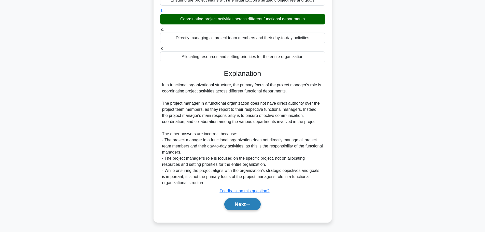
click at [246, 199] on button "Next" at bounding box center [242, 204] width 36 height 12
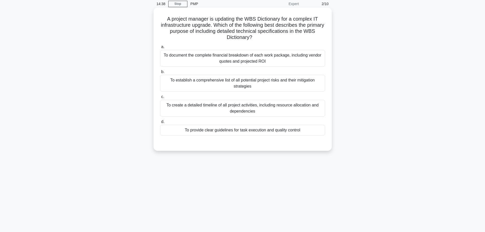
scroll to position [0, 0]
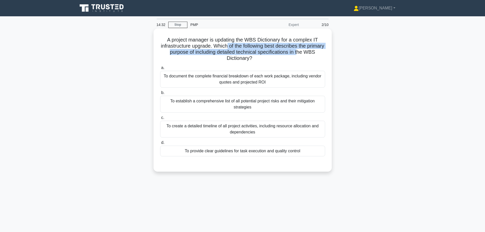
drag, startPoint x: 237, startPoint y: 45, endPoint x: 308, endPoint y: 50, distance: 71.1
click at [314, 50] on h5 "A project manager is updating the WBS Dictionary for a complex IT infrastructur…" at bounding box center [242, 49] width 166 height 25
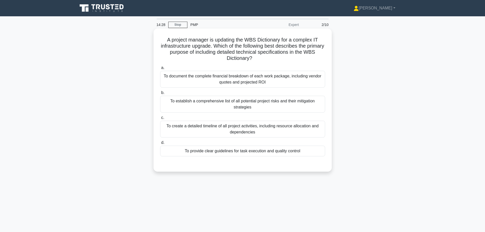
click at [251, 57] on h5 "A project manager is updating the WBS Dictionary for a complex IT infrastructur…" at bounding box center [242, 49] width 166 height 25
click at [210, 133] on div "To create a detailed timeline of all project activities, including resource all…" at bounding box center [242, 129] width 165 height 17
click at [160, 119] on input "c. To create a detailed timeline of all project activities, including resource …" at bounding box center [160, 117] width 0 height 3
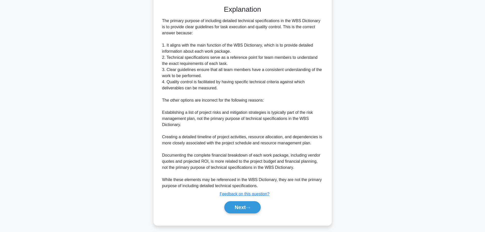
scroll to position [162, 0]
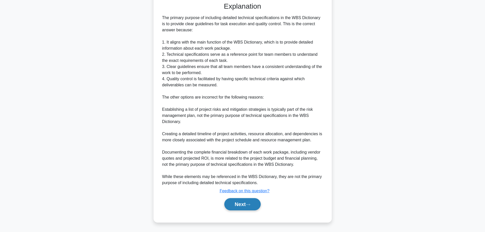
click at [240, 201] on button "Next" at bounding box center [242, 204] width 36 height 12
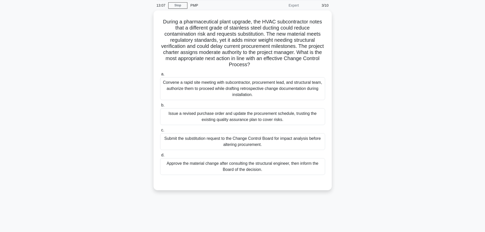
scroll to position [0, 0]
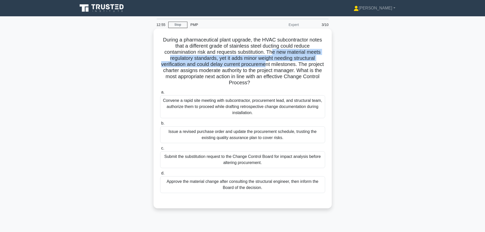
drag, startPoint x: 272, startPoint y: 51, endPoint x: 274, endPoint y: 66, distance: 15.0
click at [274, 66] on h5 "During a pharmaceutical plant upgrade, the HVAC subcontractor notes that a diff…" at bounding box center [242, 61] width 166 height 49
drag, startPoint x: 237, startPoint y: 77, endPoint x: 322, endPoint y: 80, distance: 85.2
click at [322, 80] on h5 "During a pharmaceutical plant upgrade, the HVAC subcontractor notes that a diff…" at bounding box center [242, 61] width 166 height 49
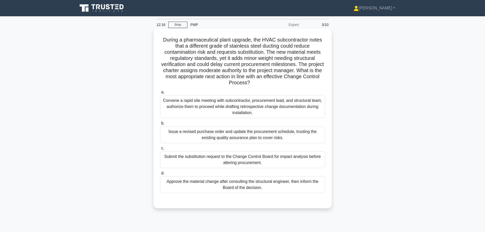
click at [194, 164] on div "Submit the substitution request to the Change Control Board for impact analysis…" at bounding box center [242, 159] width 165 height 17
click at [160, 150] on input "c. Submit the substitution request to the Change Control Board for impact analy…" at bounding box center [160, 147] width 0 height 3
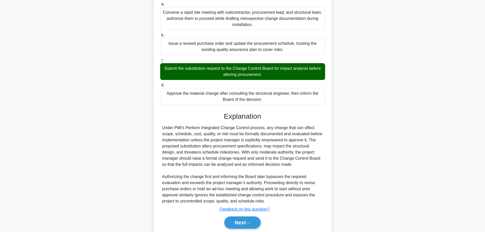
scroll to position [102, 0]
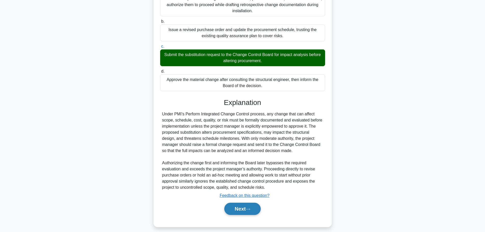
click at [246, 210] on button "Next" at bounding box center [242, 208] width 36 height 12
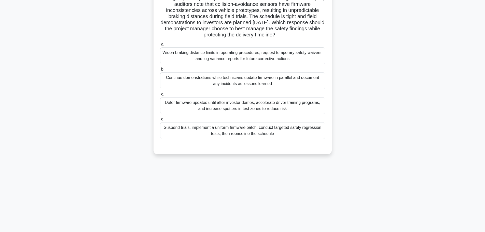
scroll to position [0, 0]
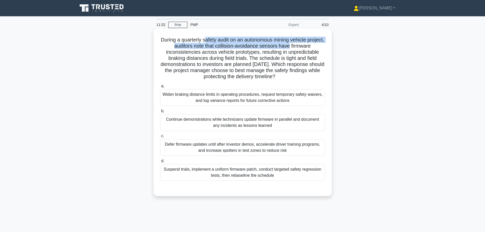
drag, startPoint x: 213, startPoint y: 41, endPoint x: 300, endPoint y: 47, distance: 87.2
click at [300, 47] on h5 "During a quarterly safety audit on an autonomous mining vehicle project, audito…" at bounding box center [242, 58] width 166 height 43
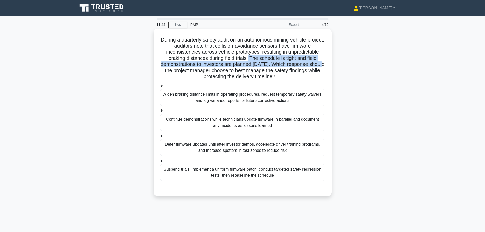
drag, startPoint x: 249, startPoint y: 57, endPoint x: 326, endPoint y: 63, distance: 77.5
click at [326, 63] on div "During a quarterly safety audit on an autonomous mining vehicle project, audito…" at bounding box center [242, 112] width 174 height 163
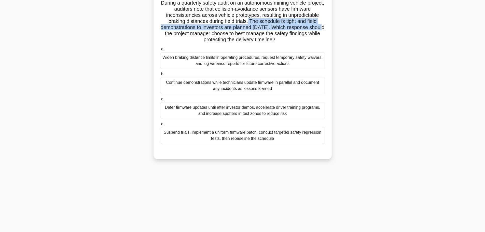
scroll to position [43, 0]
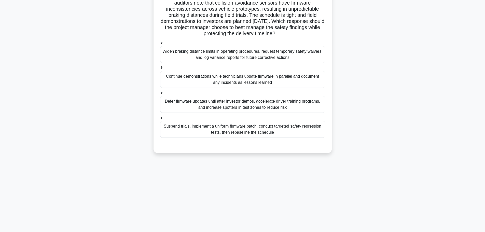
click at [314, 130] on div "Suspend trials, implement a uniform firmware patch, conduct targeted safety reg…" at bounding box center [242, 129] width 165 height 17
click at [160, 120] on input "d. Suspend trials, implement a uniform firmware patch, conduct targeted safety …" at bounding box center [160, 117] width 0 height 3
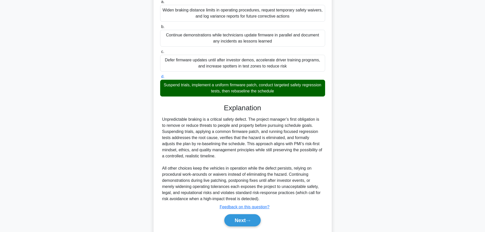
scroll to position [100, 0]
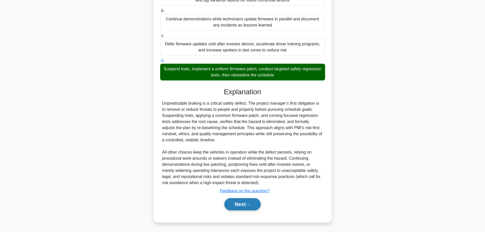
click at [247, 206] on button "Next" at bounding box center [242, 204] width 36 height 12
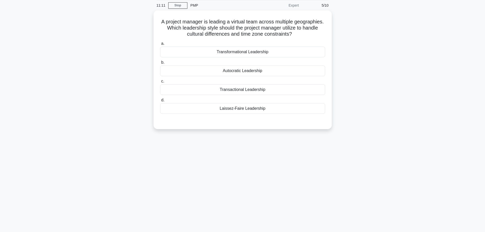
scroll to position [0, 0]
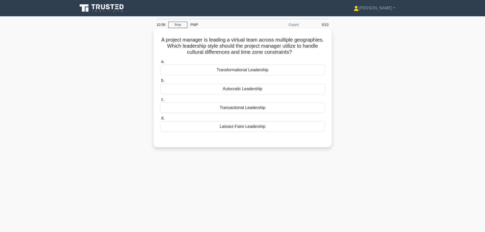
click at [261, 73] on div "Transformational Leadership" at bounding box center [242, 70] width 165 height 11
click at [160, 63] on input "a. Transformational Leadership" at bounding box center [160, 61] width 0 height 3
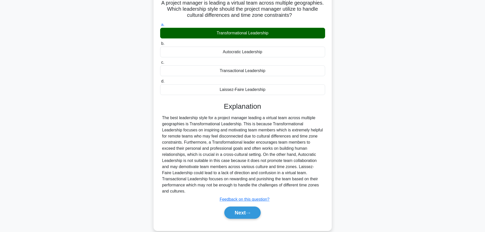
scroll to position [43, 0]
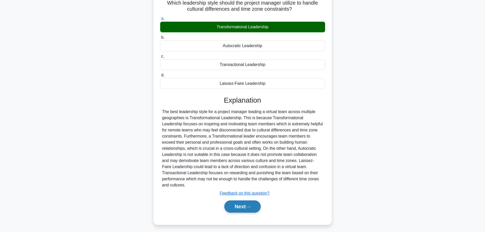
click at [253, 200] on button "Next" at bounding box center [242, 206] width 36 height 12
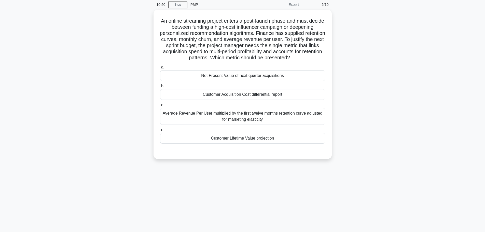
scroll to position [0, 0]
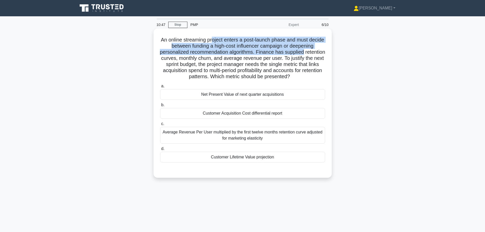
drag, startPoint x: 219, startPoint y: 41, endPoint x: 316, endPoint y: 49, distance: 96.5
click at [316, 49] on h5 "An online streaming project enters a post-launch phase and must decide between …" at bounding box center [242, 58] width 166 height 43
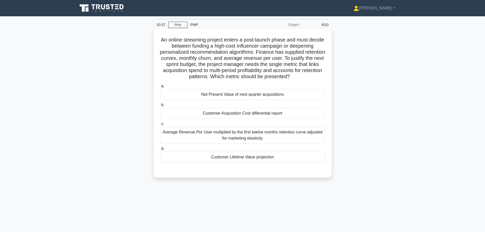
click at [216, 62] on h5 "An online streaming project enters a post-launch phase and must decide between …" at bounding box center [242, 58] width 166 height 43
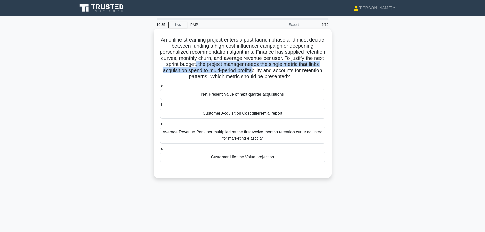
drag, startPoint x: 232, startPoint y: 62, endPoint x: 298, endPoint y: 69, distance: 67.0
click at [298, 69] on h5 "An online streaming project enters a post-launch phase and must decide between …" at bounding box center [242, 58] width 166 height 43
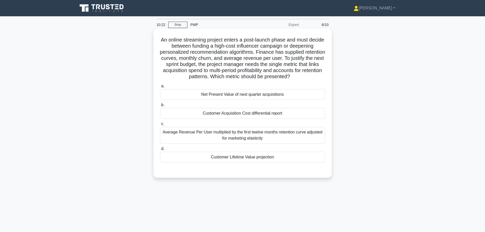
click at [297, 110] on div "Customer Acquisition Cost differential report" at bounding box center [242, 113] width 165 height 11
click at [160, 107] on input "b. Customer Acquisition Cost differential report" at bounding box center [160, 104] width 0 height 3
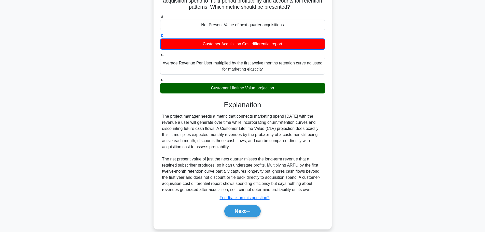
scroll to position [77, 0]
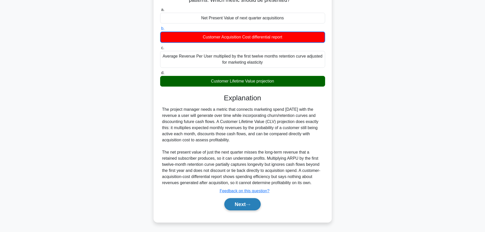
click at [248, 204] on icon at bounding box center [247, 204] width 5 height 3
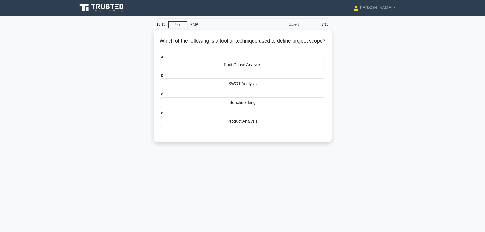
scroll to position [0, 0]
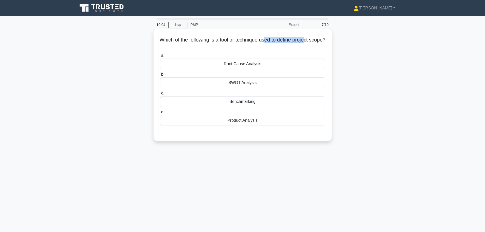
drag, startPoint x: 273, startPoint y: 39, endPoint x: 316, endPoint y: 41, distance: 42.8
click at [316, 41] on h5 "Which of the following is a tool or technique used to define project scope? .sp…" at bounding box center [242, 43] width 166 height 13
drag, startPoint x: 235, startPoint y: 39, endPoint x: 304, endPoint y: 39, distance: 69.2
click at [304, 39] on h5 "Which of the following is a tool or technique used to define project scope? .sp…" at bounding box center [242, 43] width 166 height 13
click at [255, 83] on div "SWOT Analysis" at bounding box center [242, 82] width 165 height 11
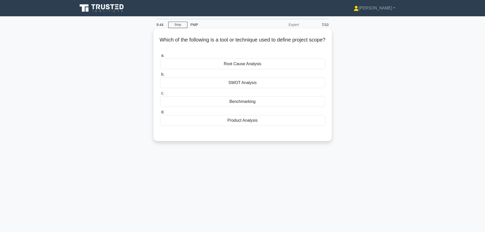
click at [160, 76] on input "b. SWOT Analysis" at bounding box center [160, 74] width 0 height 3
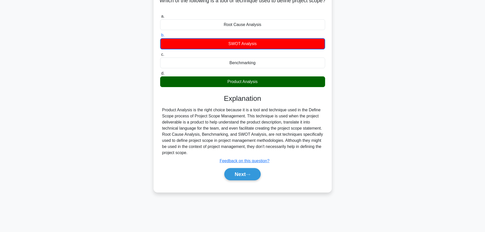
scroll to position [43, 0]
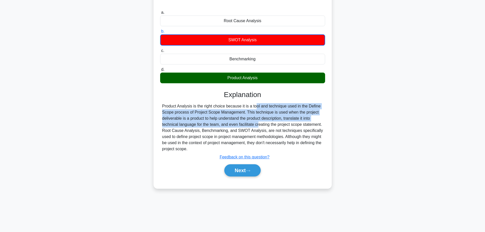
drag, startPoint x: 227, startPoint y: 107, endPoint x: 230, endPoint y: 124, distance: 16.8
click at [230, 124] on div "Product Analysis is the right choice because it is a tool and technique used in…" at bounding box center [242, 127] width 161 height 49
click at [252, 174] on button "Next" at bounding box center [242, 170] width 36 height 12
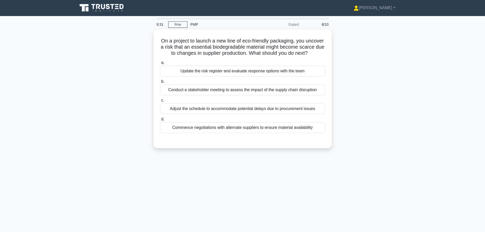
scroll to position [0, 0]
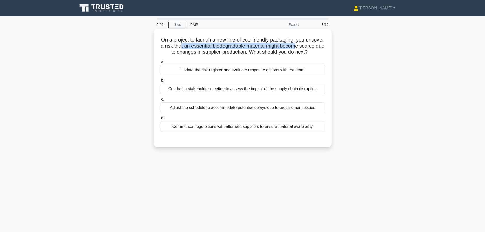
drag, startPoint x: 202, startPoint y: 47, endPoint x: 320, endPoint y: 48, distance: 117.5
click at [320, 48] on h5 "On a project to launch a new line of eco-friendly packaging, you uncover a risk…" at bounding box center [242, 46] width 166 height 19
click at [211, 55] on h5 "On a project to launch a new line of eco-friendly packaging, you uncover a risk…" at bounding box center [242, 46] width 166 height 19
click at [297, 75] on div "Update the risk register and evaluate response options with the team" at bounding box center [242, 70] width 165 height 11
click at [160, 63] on input "a. Update the risk register and evaluate response options with the team" at bounding box center [160, 61] width 0 height 3
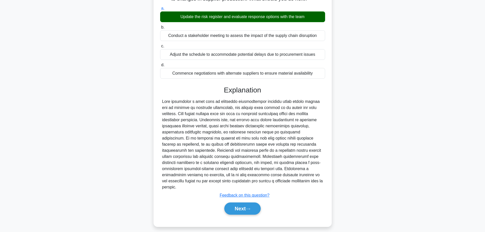
scroll to position [58, 0]
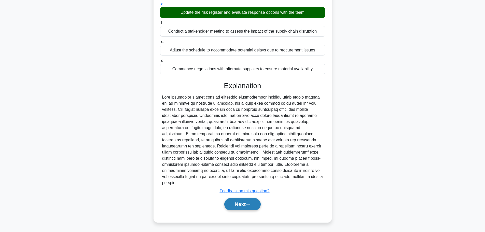
click at [251, 200] on button "Next" at bounding box center [242, 204] width 36 height 12
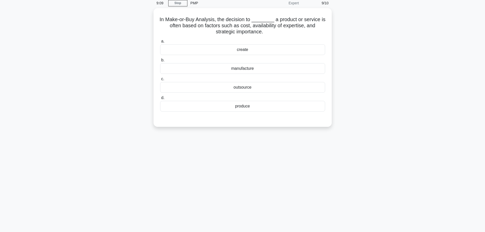
scroll to position [0, 0]
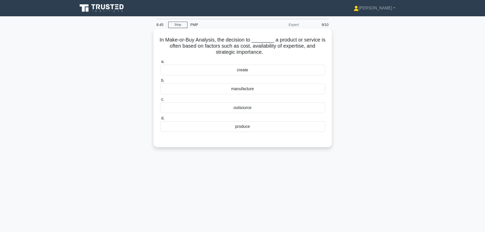
click at [254, 91] on div "manufacture" at bounding box center [242, 88] width 165 height 11
click at [160, 82] on input "b. manufacture" at bounding box center [160, 80] width 0 height 3
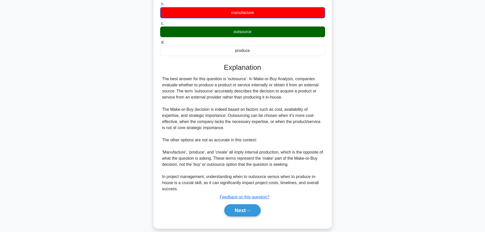
scroll to position [83, 0]
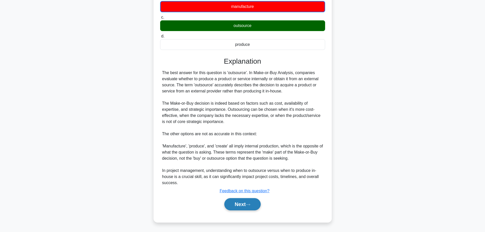
drag, startPoint x: 249, startPoint y: 205, endPoint x: 251, endPoint y: 202, distance: 3.3
click at [249, 205] on icon at bounding box center [247, 204] width 5 height 3
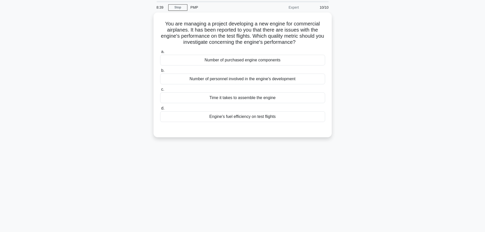
scroll to position [0, 0]
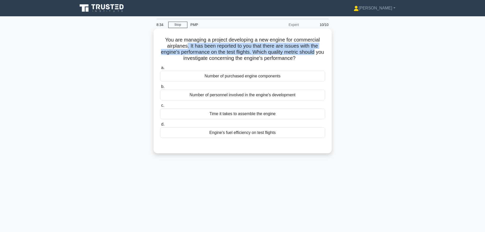
drag, startPoint x: 186, startPoint y: 45, endPoint x: 324, endPoint y: 52, distance: 137.5
click at [324, 52] on h5 "You are managing a project developing a new engine for commercial airplanes. It…" at bounding box center [242, 49] width 166 height 25
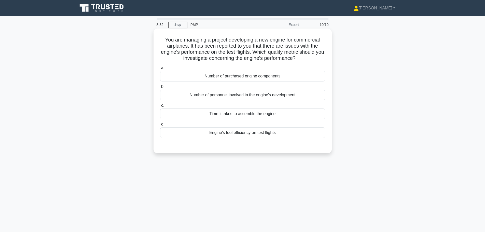
click at [257, 57] on h5 "You are managing a project developing a new engine for commercial airplanes. It…" at bounding box center [242, 49] width 166 height 25
click at [279, 133] on div "Engine's fuel efficiency on test flights" at bounding box center [242, 132] width 165 height 11
click at [160, 126] on input "d. Engine's fuel efficiency on test flights" at bounding box center [160, 124] width 0 height 3
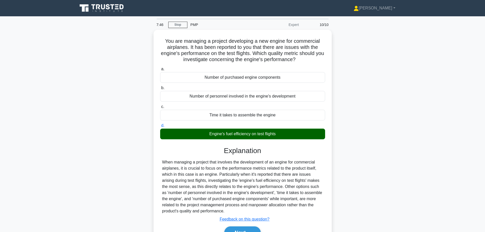
scroll to position [43, 0]
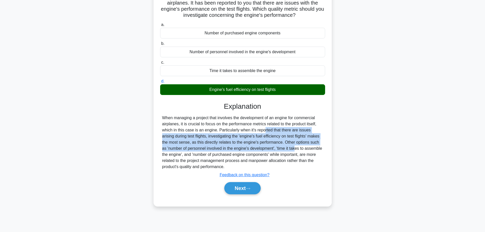
drag, startPoint x: 234, startPoint y: 129, endPoint x: 266, endPoint y: 149, distance: 37.5
click at [266, 149] on div "When managing a project that involves the development of an engine for commerci…" at bounding box center [242, 142] width 161 height 55
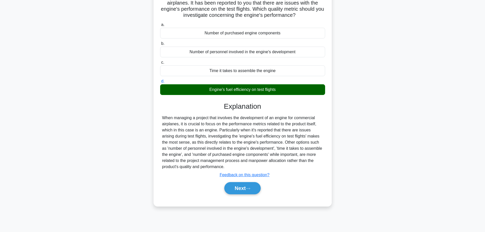
click at [271, 152] on div "When managing a project that involves the development of an engine for commerci…" at bounding box center [242, 142] width 161 height 55
click at [233, 191] on button "Next" at bounding box center [242, 188] width 36 height 12
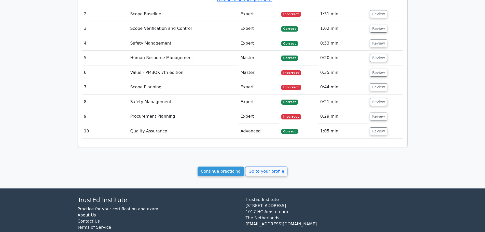
scroll to position [599, 0]
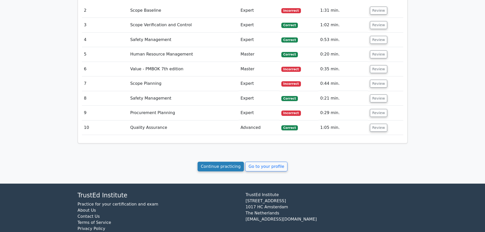
click at [228, 162] on link "Continue practicing" at bounding box center [220, 167] width 47 height 10
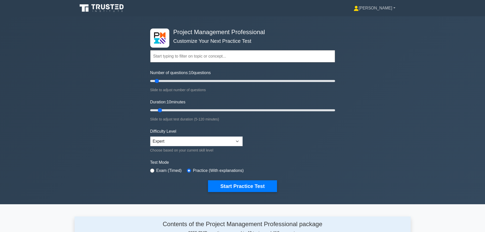
click at [372, 6] on link "[PERSON_NAME]" at bounding box center [374, 8] width 66 height 10
click at [369, 19] on link "Profile" at bounding box center [361, 20] width 40 height 8
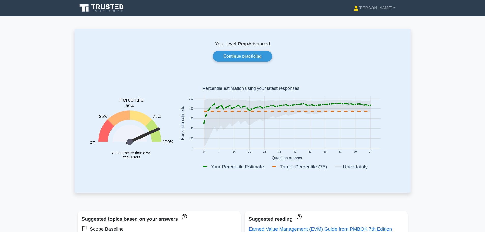
scroll to position [102, 0]
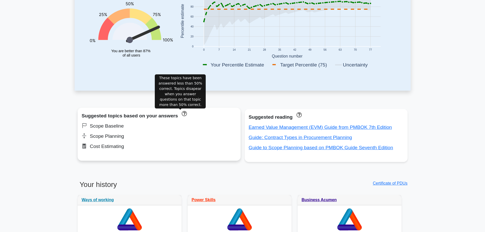
click at [182, 113] on icon "These topics have been answered less than 50% correct. Topics disapear when you…" at bounding box center [184, 113] width 5 height 5
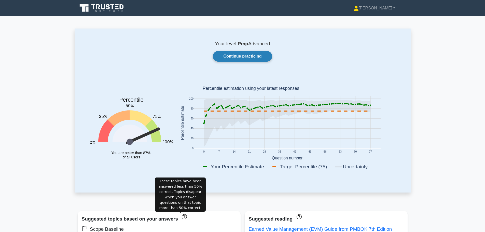
click at [253, 57] on link "Continue practicing" at bounding box center [242, 56] width 59 height 11
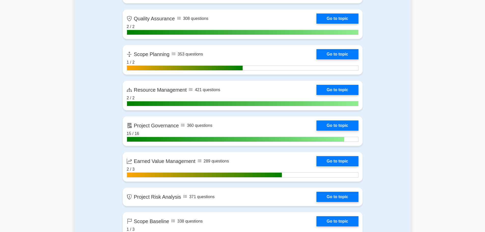
scroll to position [738, 0]
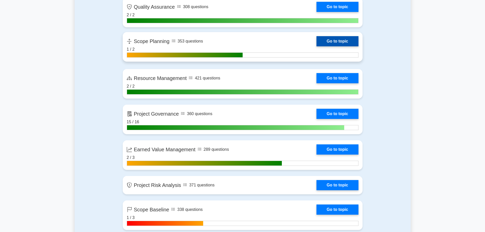
click at [338, 43] on link "Go to topic" at bounding box center [337, 41] width 42 height 10
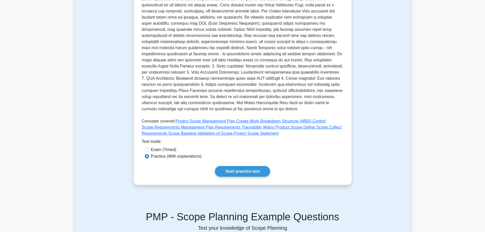
scroll to position [127, 0]
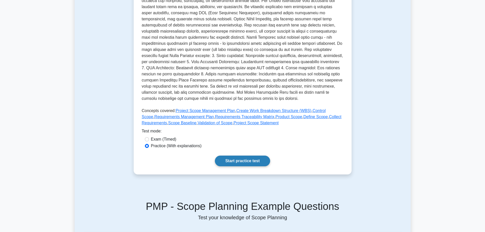
click at [246, 161] on link "Start practice test" at bounding box center [242, 160] width 55 height 11
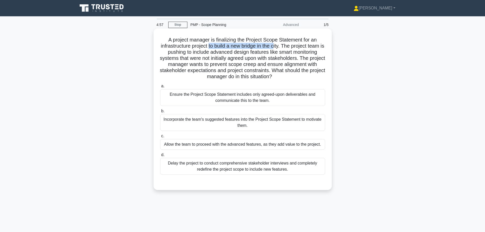
drag, startPoint x: 210, startPoint y: 44, endPoint x: 278, endPoint y: 45, distance: 67.9
click at [278, 45] on h5 "A project manager is finalizing the Project Scope Statement for an infrastructu…" at bounding box center [242, 58] width 166 height 43
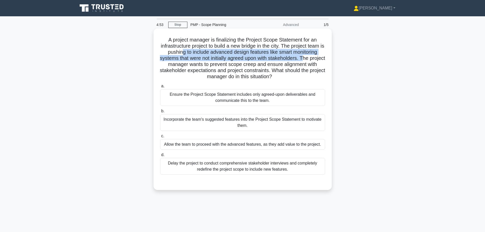
drag, startPoint x: 184, startPoint y: 52, endPoint x: 314, endPoint y: 58, distance: 130.1
click at [314, 58] on h5 "A project manager is finalizing the Project Scope Statement for an infrastructu…" at bounding box center [242, 58] width 166 height 43
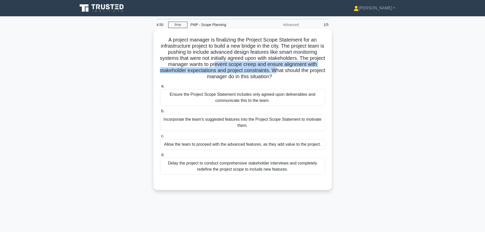
drag, startPoint x: 229, startPoint y: 65, endPoint x: 290, endPoint y: 70, distance: 61.6
click at [290, 70] on h5 "A project manager is finalizing the Project Scope Statement for an infrastructu…" at bounding box center [242, 58] width 166 height 43
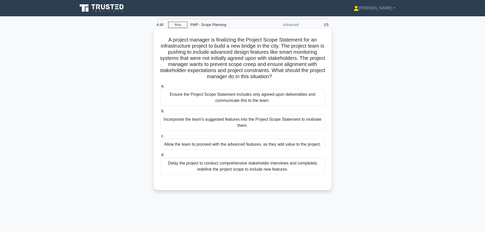
click at [278, 80] on icon ".spinner_0XTQ{transform-origin:center;animation:spinner_y6GP .75s linear infini…" at bounding box center [275, 77] width 6 height 6
click at [245, 104] on div "Ensure the Project Scope Statement includes only agreed-upon deliverables and c…" at bounding box center [242, 97] width 165 height 17
click at [160, 88] on input "a. Ensure the Project Scope Statement includes only agreed-upon deliverables an…" at bounding box center [160, 85] width 0 height 3
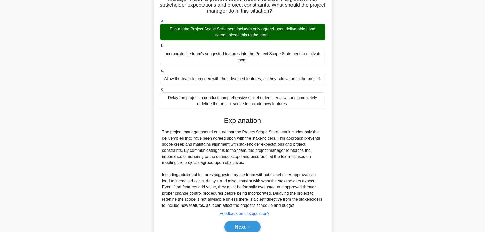
scroll to position [88, 0]
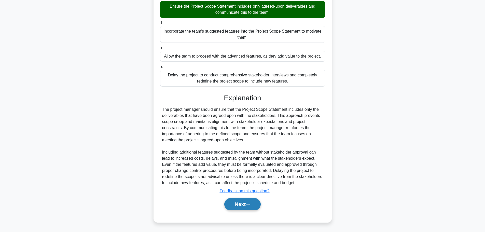
click at [247, 208] on button "Next" at bounding box center [242, 204] width 36 height 12
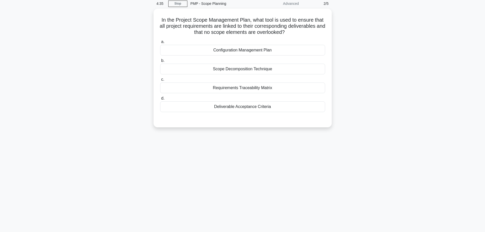
scroll to position [0, 0]
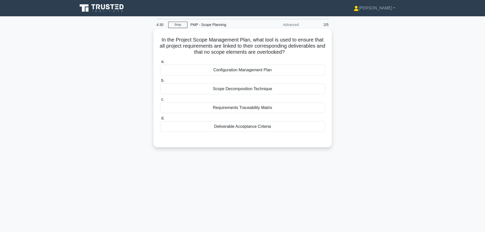
drag, startPoint x: 262, startPoint y: 39, endPoint x: 299, endPoint y: 51, distance: 38.5
click at [299, 51] on h5 "In the Project Scope Management Plan, what tool is used to ensure that all proj…" at bounding box center [242, 46] width 166 height 19
click at [263, 109] on div "Requirements Traceability Matrix" at bounding box center [242, 107] width 165 height 11
click at [160, 101] on input "c. Requirements Traceability Matrix" at bounding box center [160, 99] width 0 height 3
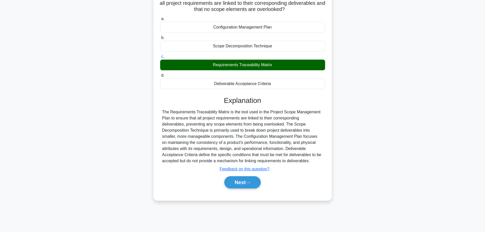
scroll to position [43, 0]
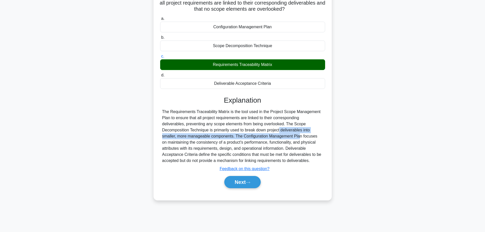
drag, startPoint x: 246, startPoint y: 130, endPoint x: 263, endPoint y: 134, distance: 16.8
click at [263, 134] on div "The Requirements Traceability Matrix is the tool used in the Project Scope Mana…" at bounding box center [242, 136] width 161 height 55
click at [256, 183] on button "Next" at bounding box center [242, 182] width 36 height 12
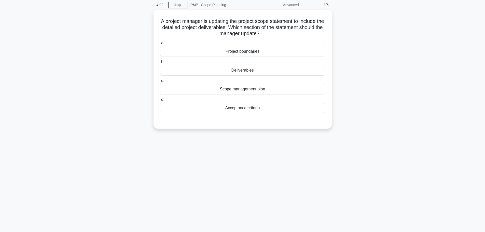
scroll to position [0, 0]
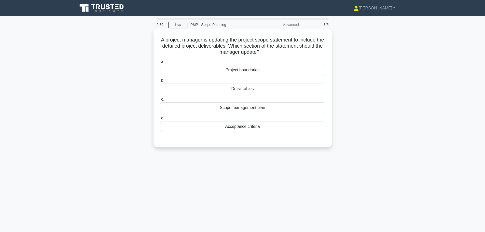
drag, startPoint x: 249, startPoint y: 42, endPoint x: 266, endPoint y: 50, distance: 17.9
click at [266, 50] on h5 "A project manager is updating the project scope statement to include the detail…" at bounding box center [242, 46] width 166 height 19
click at [216, 49] on h5 "A project manager is updating the project scope statement to include the detail…" at bounding box center [242, 46] width 166 height 19
drag, startPoint x: 243, startPoint y: 47, endPoint x: 269, endPoint y: 52, distance: 26.5
click at [269, 52] on h5 "A project manager is updating the project scope statement to include the detail…" at bounding box center [242, 46] width 166 height 19
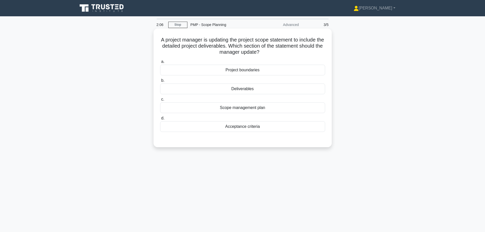
click at [272, 128] on div "Acceptance criteria" at bounding box center [242, 126] width 165 height 11
click at [160, 120] on input "d. Acceptance criteria" at bounding box center [160, 117] width 0 height 3
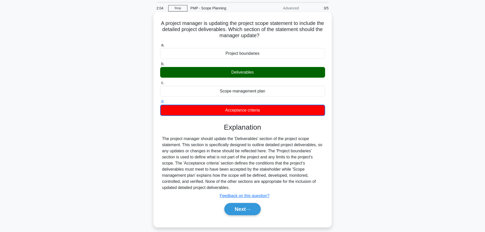
scroll to position [25, 0]
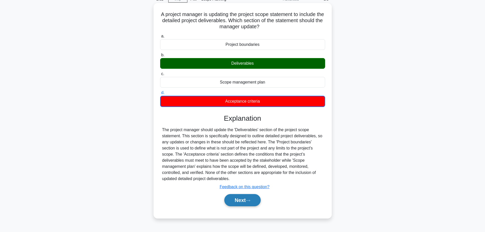
click at [260, 201] on button "Next" at bounding box center [242, 200] width 36 height 12
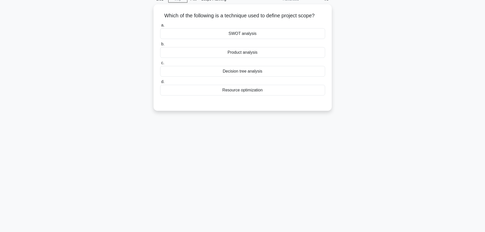
scroll to position [0, 0]
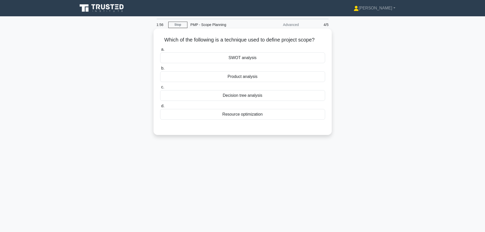
click at [285, 78] on div "Product analysis" at bounding box center [242, 76] width 165 height 11
click at [160, 70] on input "b. Product analysis" at bounding box center [160, 68] width 0 height 3
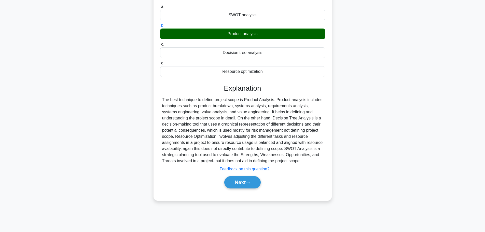
scroll to position [43, 0]
click at [258, 180] on button "Next" at bounding box center [242, 182] width 36 height 12
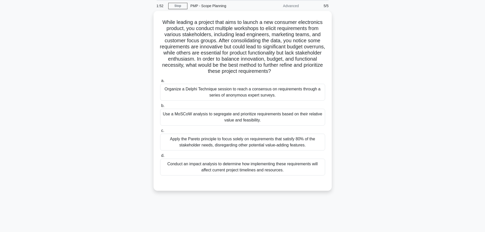
scroll to position [0, 0]
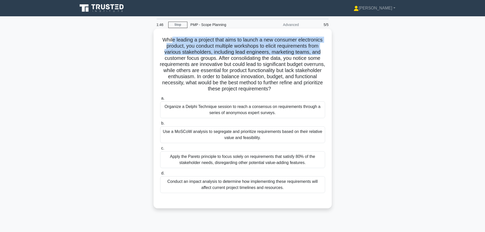
drag, startPoint x: 171, startPoint y: 36, endPoint x: 322, endPoint y: 51, distance: 152.0
click at [322, 51] on h5 "While leading a project that aims to launch a new consumer electronics product,…" at bounding box center [242, 64] width 166 height 55
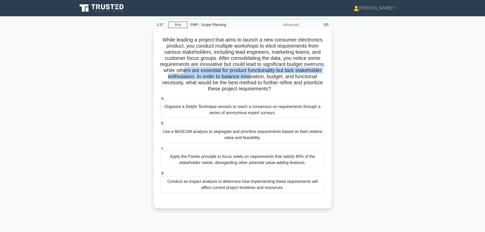
drag, startPoint x: 206, startPoint y: 68, endPoint x: 270, endPoint y: 76, distance: 64.6
click at [270, 76] on h5 "While leading a project that aims to launch a new consumer electronics product,…" at bounding box center [242, 64] width 166 height 55
click at [260, 79] on h5 "While leading a project that aims to launch a new consumer electronics product,…" at bounding box center [242, 64] width 166 height 55
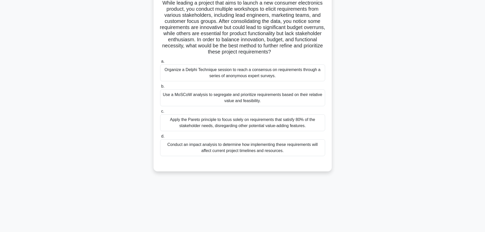
scroll to position [43, 0]
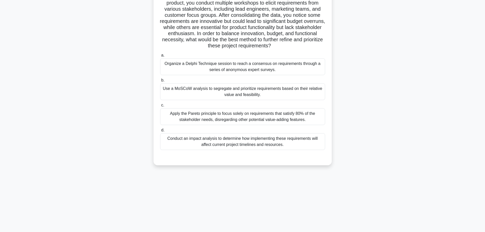
click at [311, 92] on div "Use a MoSCoW analysis to segregate and prioritize requirements based on their r…" at bounding box center [242, 91] width 165 height 17
click at [160, 82] on input "b. Use a MoSCoW analysis to segregate and prioritize requirements based on thei…" at bounding box center [160, 80] width 0 height 3
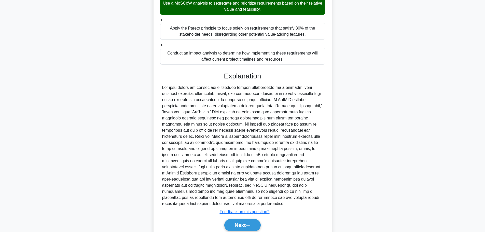
scroll to position [149, 0]
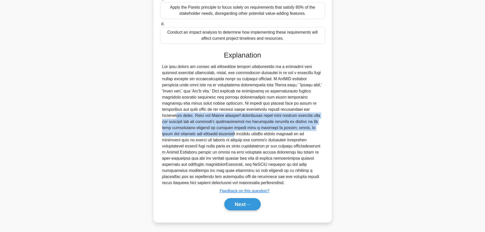
drag, startPoint x: 236, startPoint y: 111, endPoint x: 282, endPoint y: 125, distance: 47.6
click at [282, 125] on div at bounding box center [242, 125] width 161 height 122
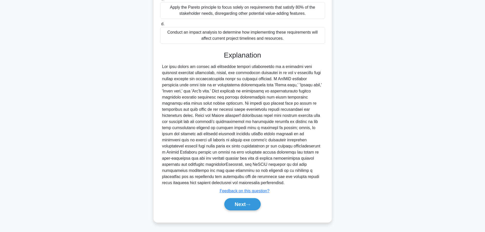
click at [279, 131] on div at bounding box center [242, 125] width 161 height 122
click at [260, 200] on button "Next" at bounding box center [242, 204] width 36 height 12
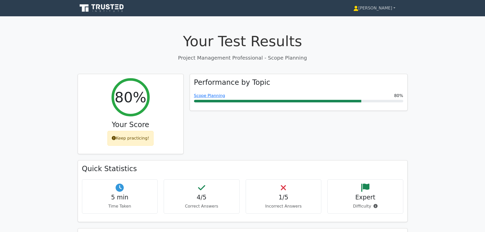
click at [375, 6] on link "[PERSON_NAME]" at bounding box center [374, 8] width 66 height 10
click at [366, 20] on link "Profile" at bounding box center [361, 20] width 40 height 8
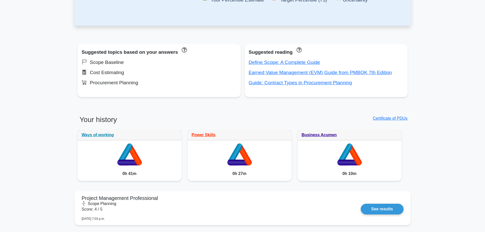
scroll to position [178, 0]
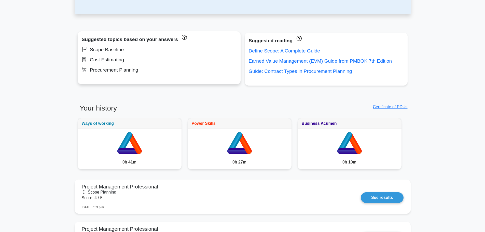
click at [116, 51] on div "Scope Baseline" at bounding box center [159, 50] width 155 height 8
click at [118, 60] on div "Cost Estimating" at bounding box center [159, 60] width 155 height 8
click at [123, 68] on div "Procurement Planning" at bounding box center [159, 70] width 155 height 8
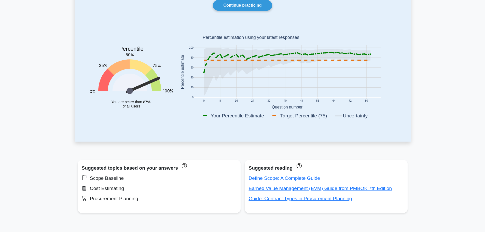
scroll to position [0, 0]
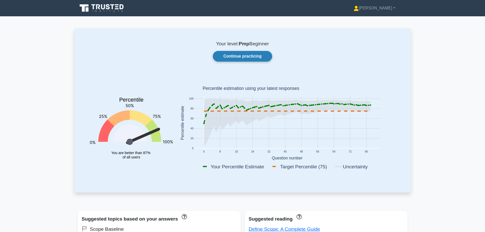
click at [234, 56] on link "Continue practicing" at bounding box center [242, 56] width 59 height 11
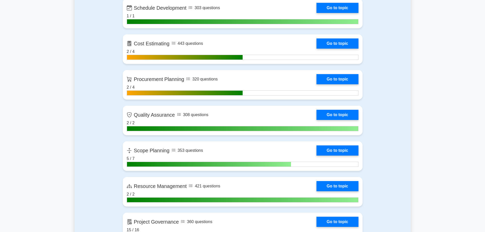
scroll to position [636, 0]
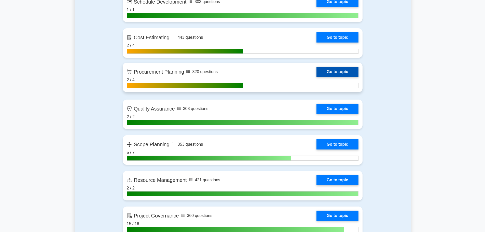
click at [323, 76] on link "Go to topic" at bounding box center [337, 72] width 42 height 10
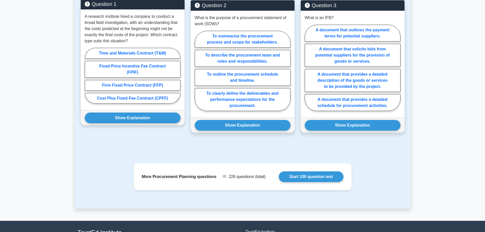
scroll to position [411, 0]
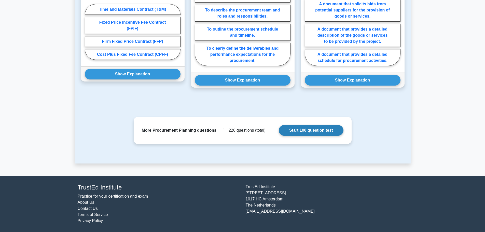
click at [279, 129] on link "Start 100 question test" at bounding box center [311, 130] width 65 height 11
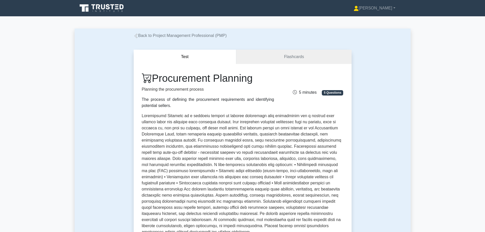
scroll to position [102, 0]
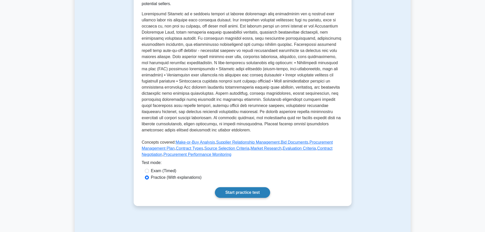
click at [252, 190] on link "Start practice test" at bounding box center [242, 192] width 55 height 11
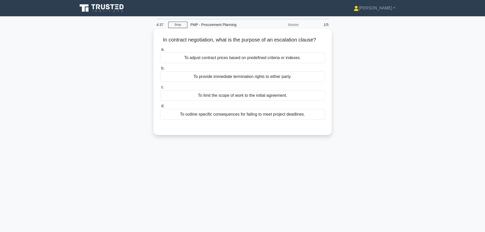
click at [221, 77] on div "To provide immediate termination rights to either party." at bounding box center [242, 76] width 165 height 11
click at [160, 70] on input "b. To provide immediate termination rights to either party." at bounding box center [160, 68] width 0 height 3
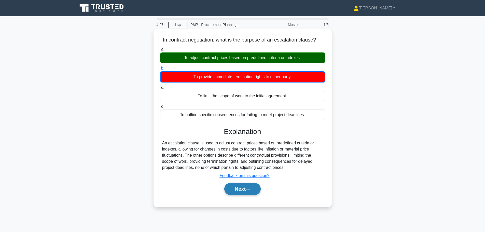
click at [249, 184] on button "Next" at bounding box center [242, 189] width 36 height 12
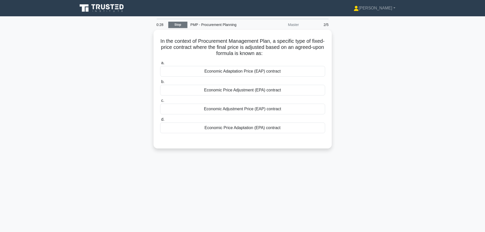
click at [182, 26] on link "Stop" at bounding box center [177, 25] width 19 height 6
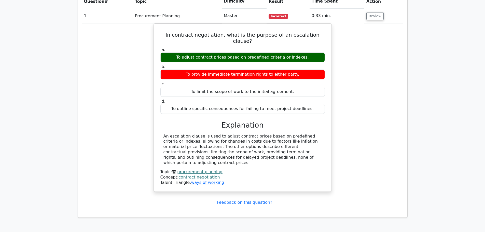
scroll to position [331, 0]
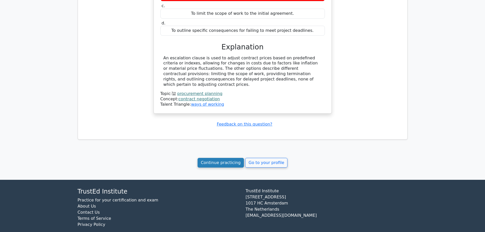
click at [232, 158] on link "Continue practicing" at bounding box center [220, 163] width 47 height 10
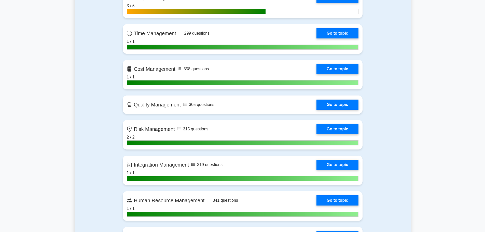
scroll to position [203, 0]
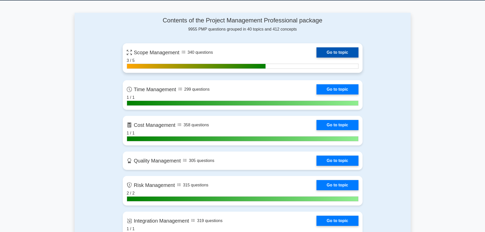
click at [316, 57] on link "Go to topic" at bounding box center [337, 52] width 42 height 10
